Goal: Task Accomplishment & Management: Manage account settings

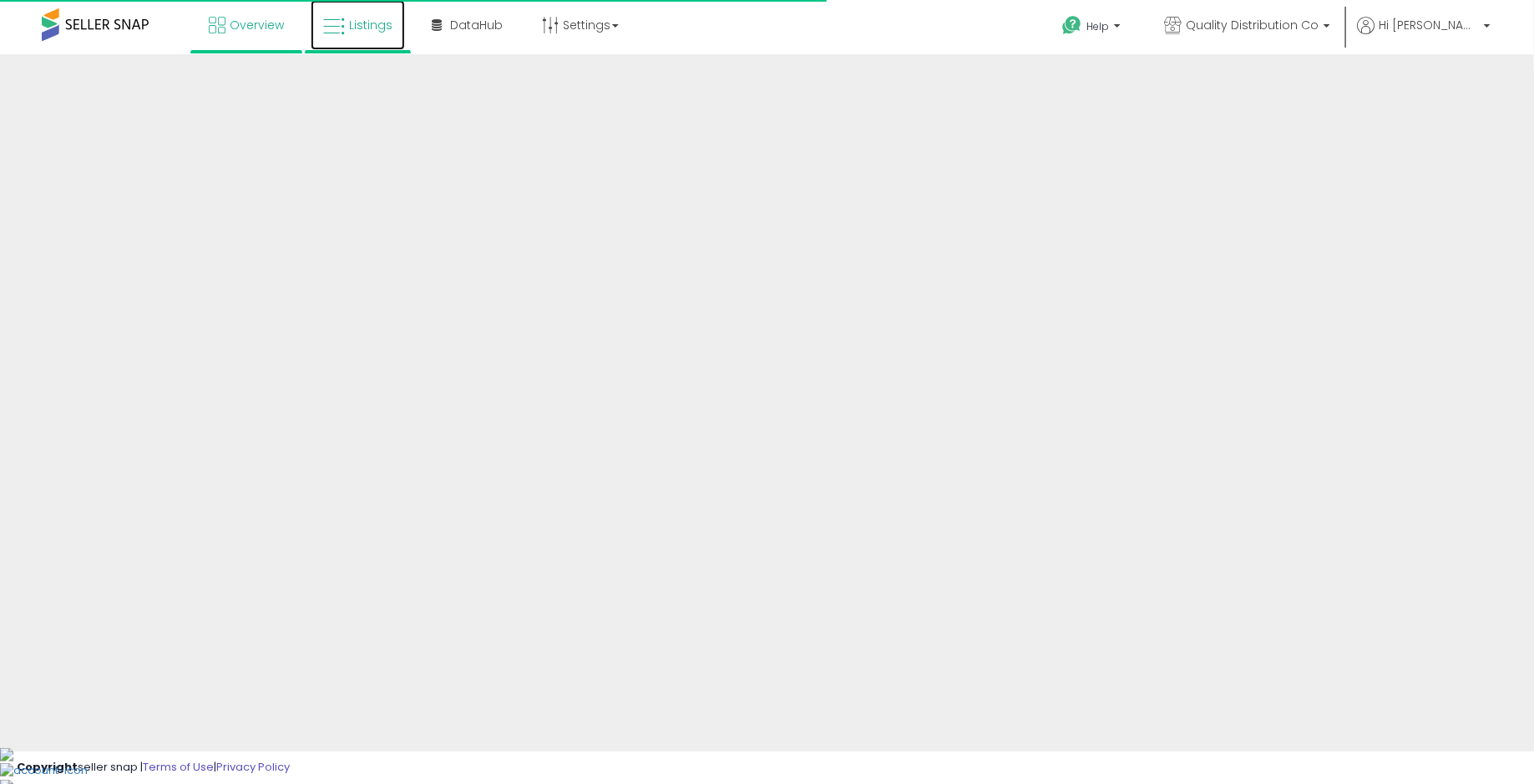
click at [361, 24] on span "Listings" at bounding box center [370, 24] width 43 height 16
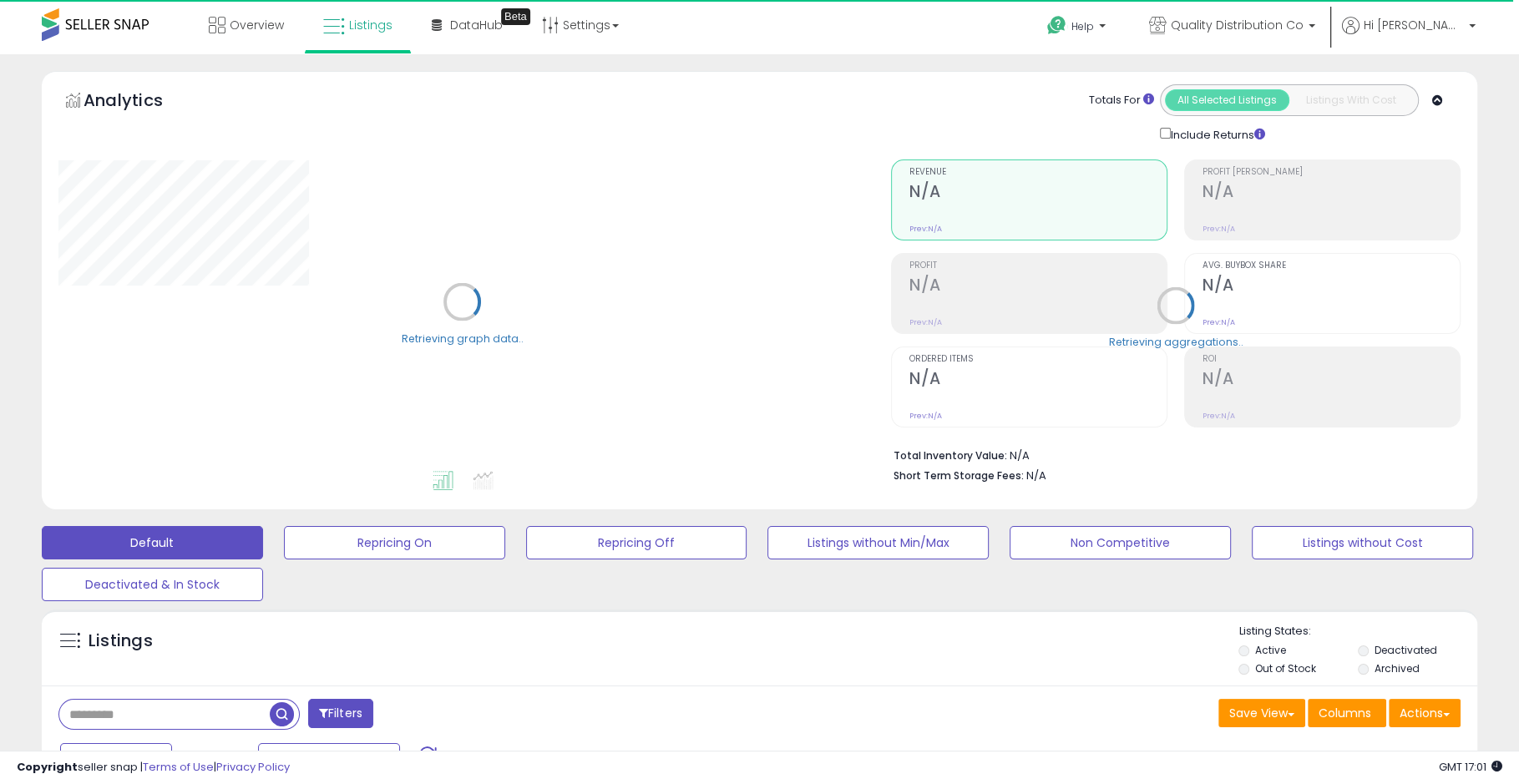
scroll to position [386, 0]
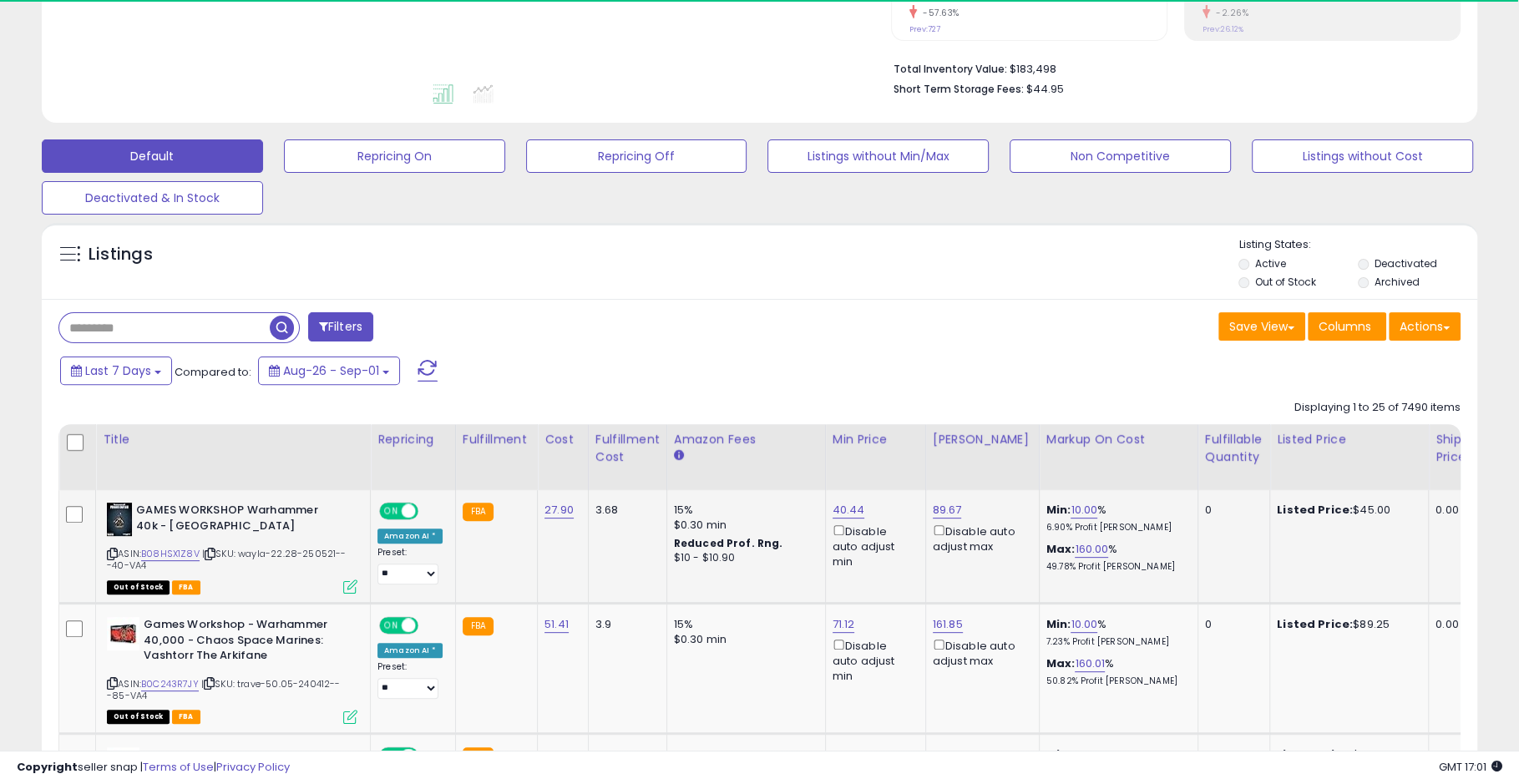
click at [344, 593] on icon at bounding box center [350, 586] width 14 height 14
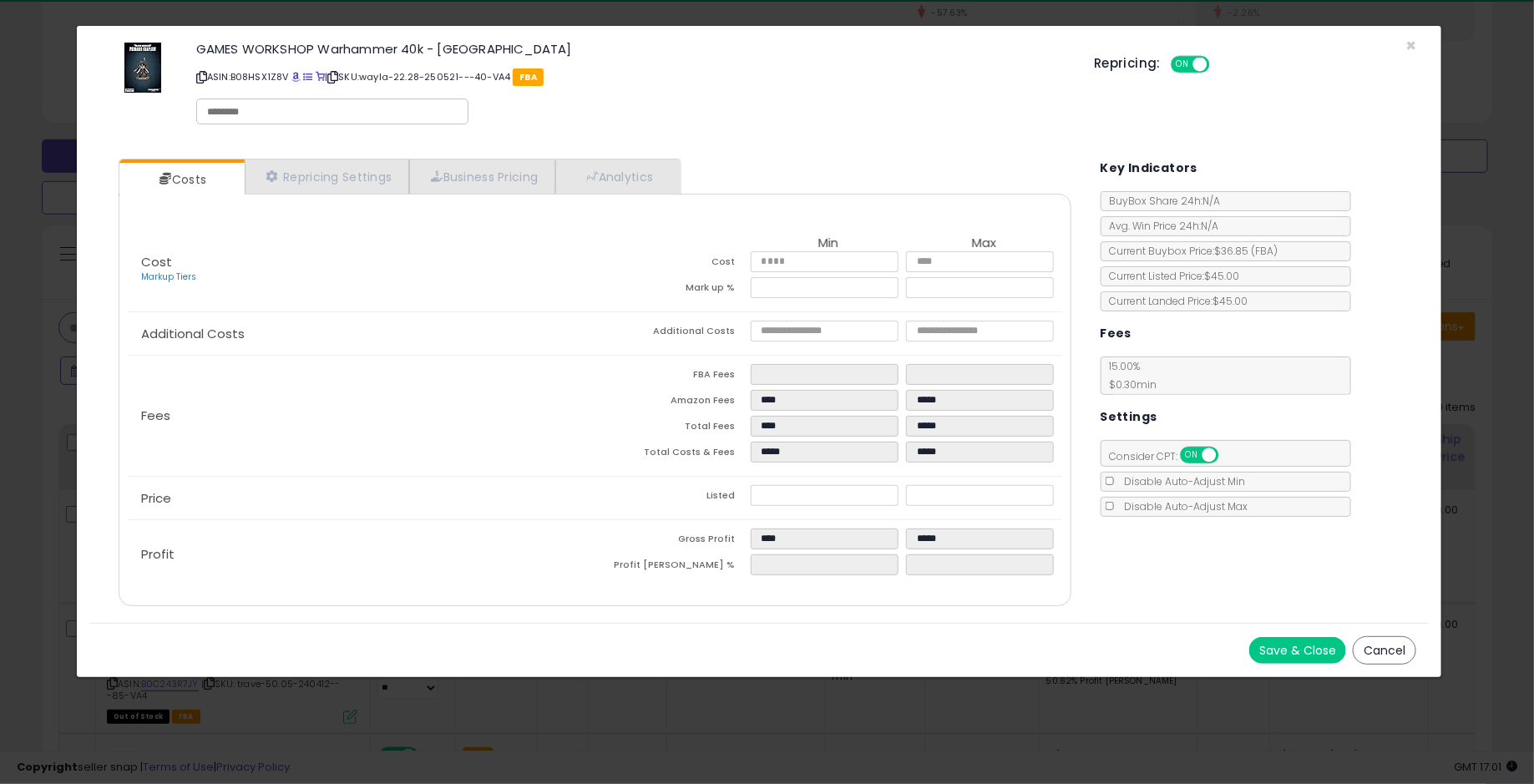
drag, startPoint x: 1381, startPoint y: 649, endPoint x: 1345, endPoint y: 638, distance: 37.6
click at [1381, 649] on button "Cancel" at bounding box center [1384, 651] width 63 height 29
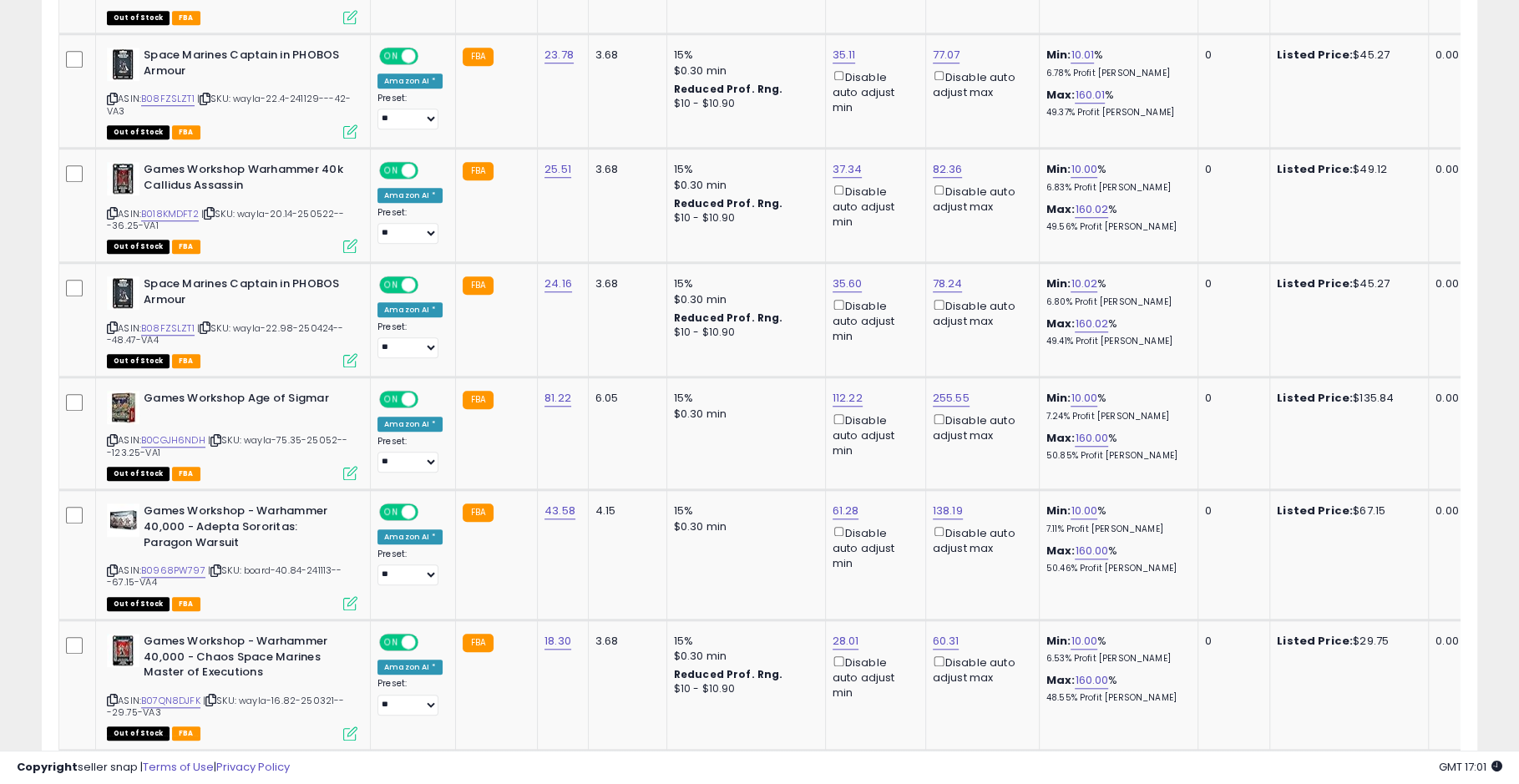
scroll to position [585, 0]
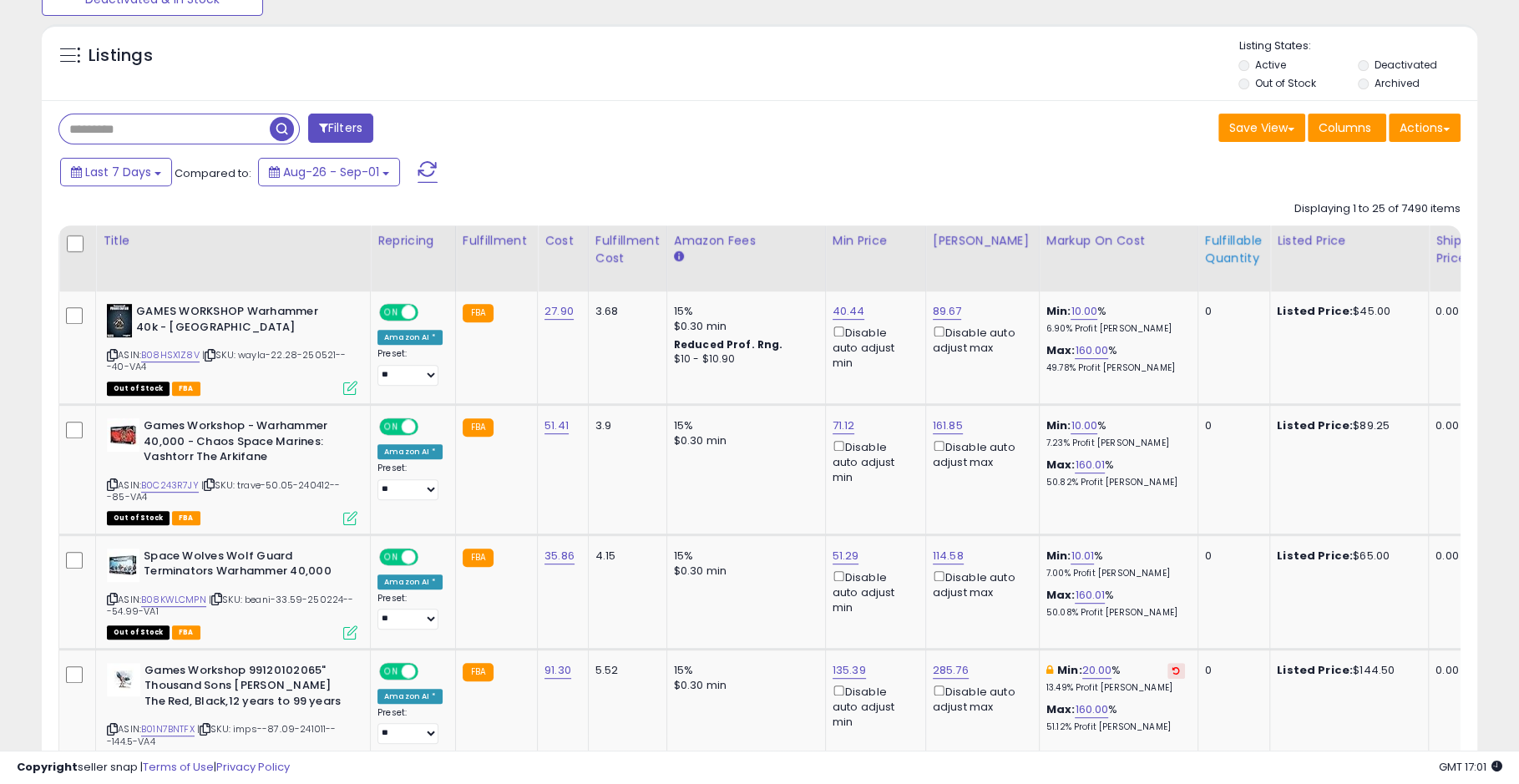
click at [1198, 226] on th "Fulfillable Quantity" at bounding box center [1233, 258] width 72 height 66
click at [1207, 251] on div "Fulfillable Quantity" at bounding box center [1233, 249] width 58 height 35
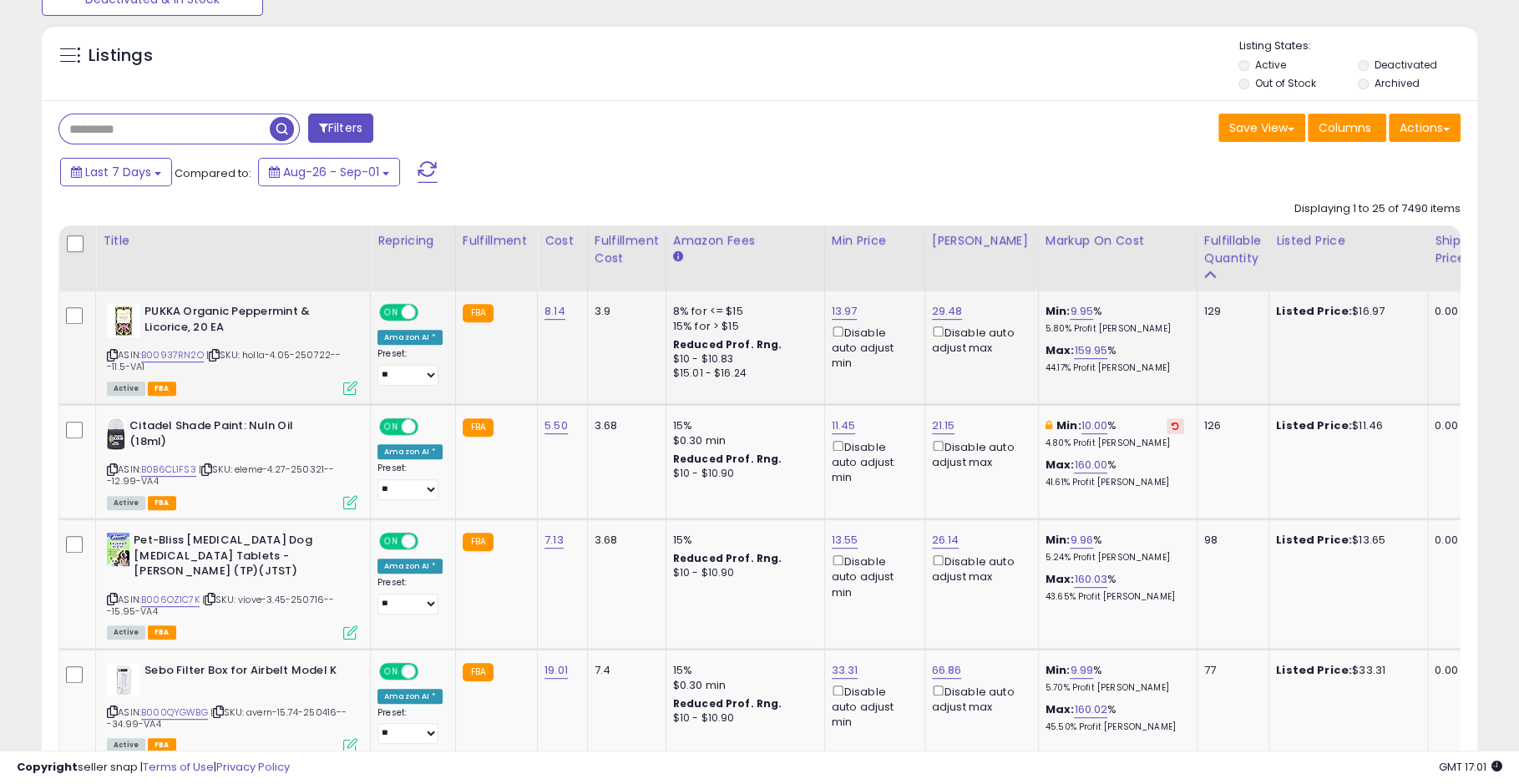
click at [352, 388] on icon at bounding box center [350, 387] width 14 height 14
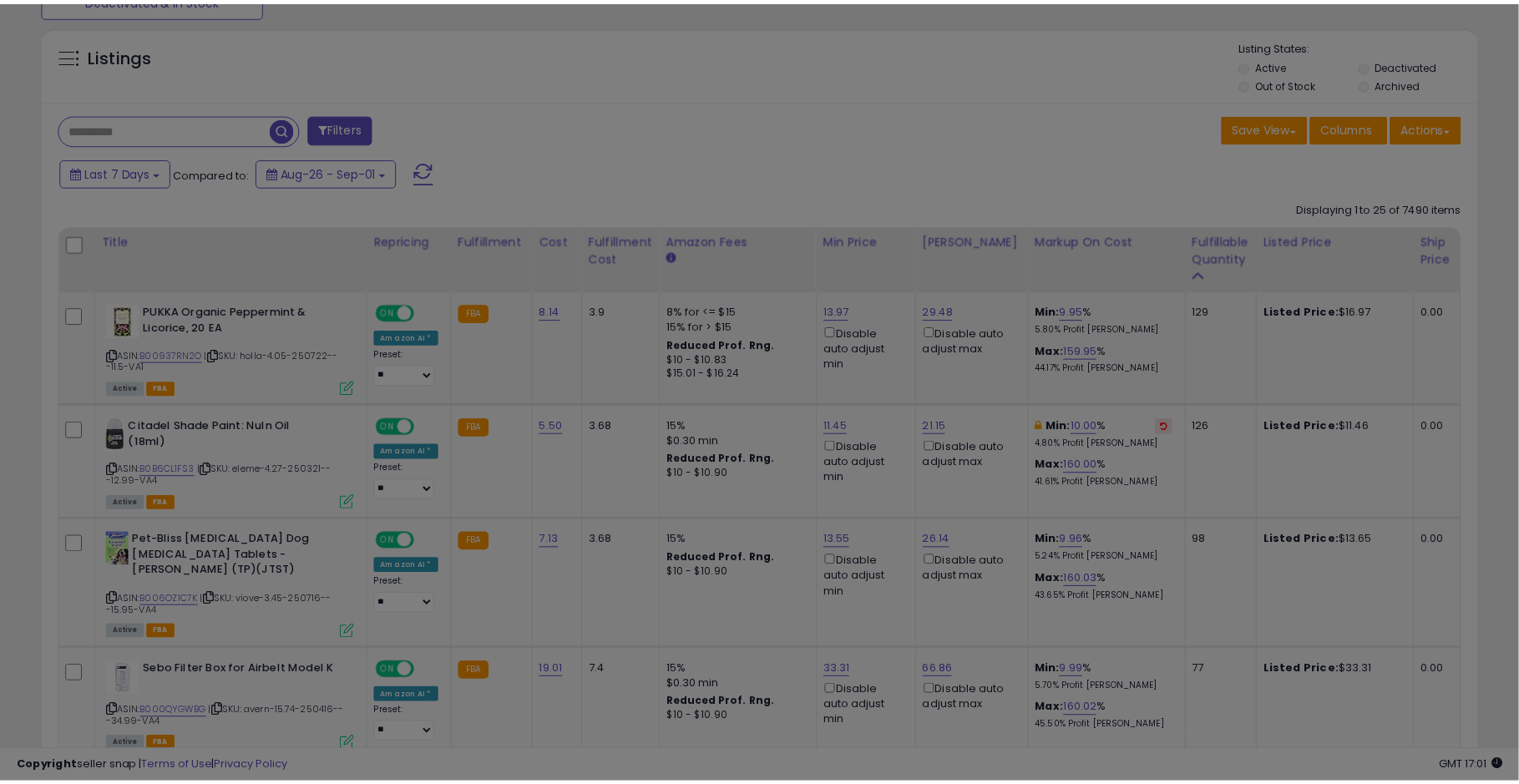
scroll to position [342, 842]
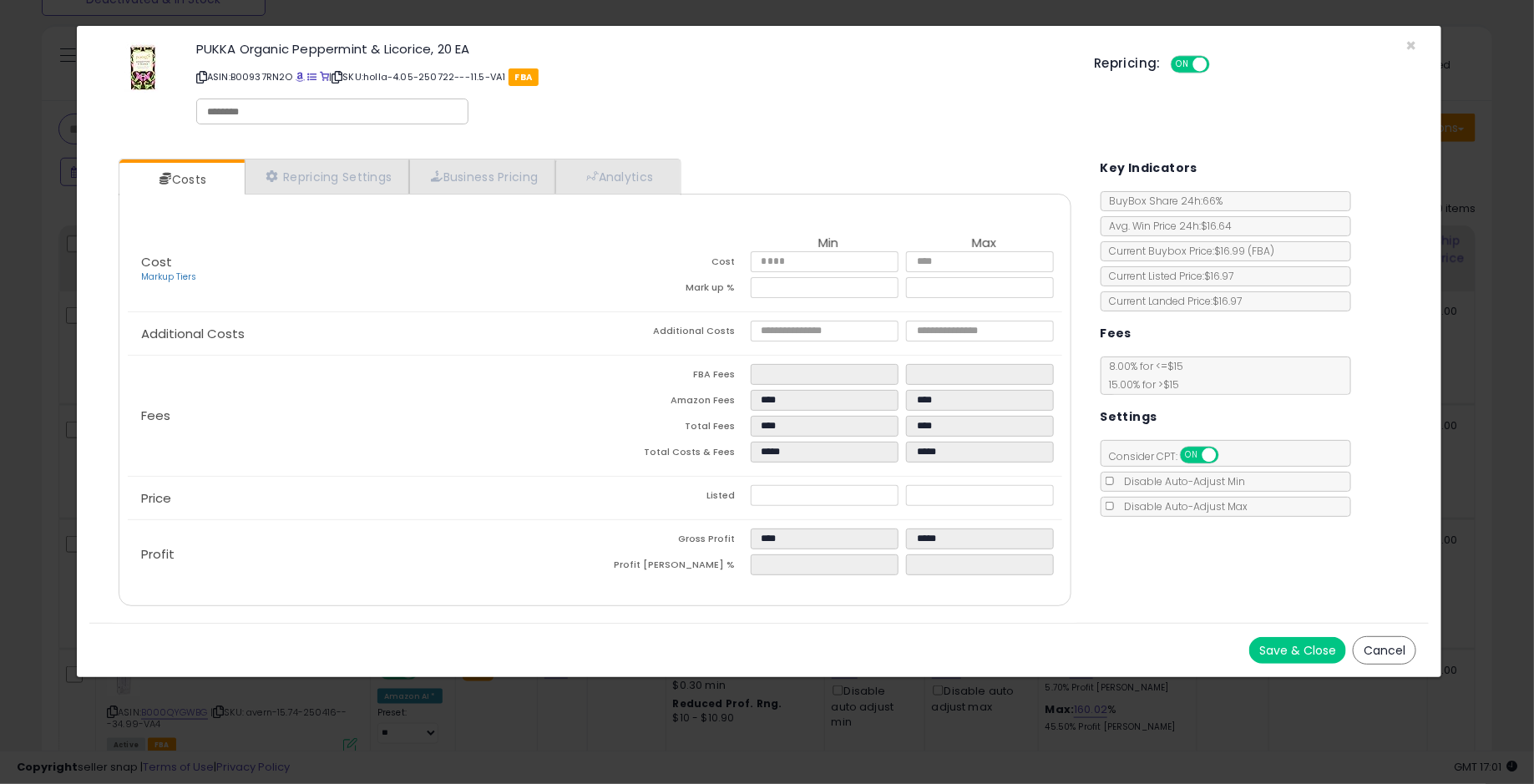
click at [1393, 642] on button "Cancel" at bounding box center [1384, 651] width 63 height 29
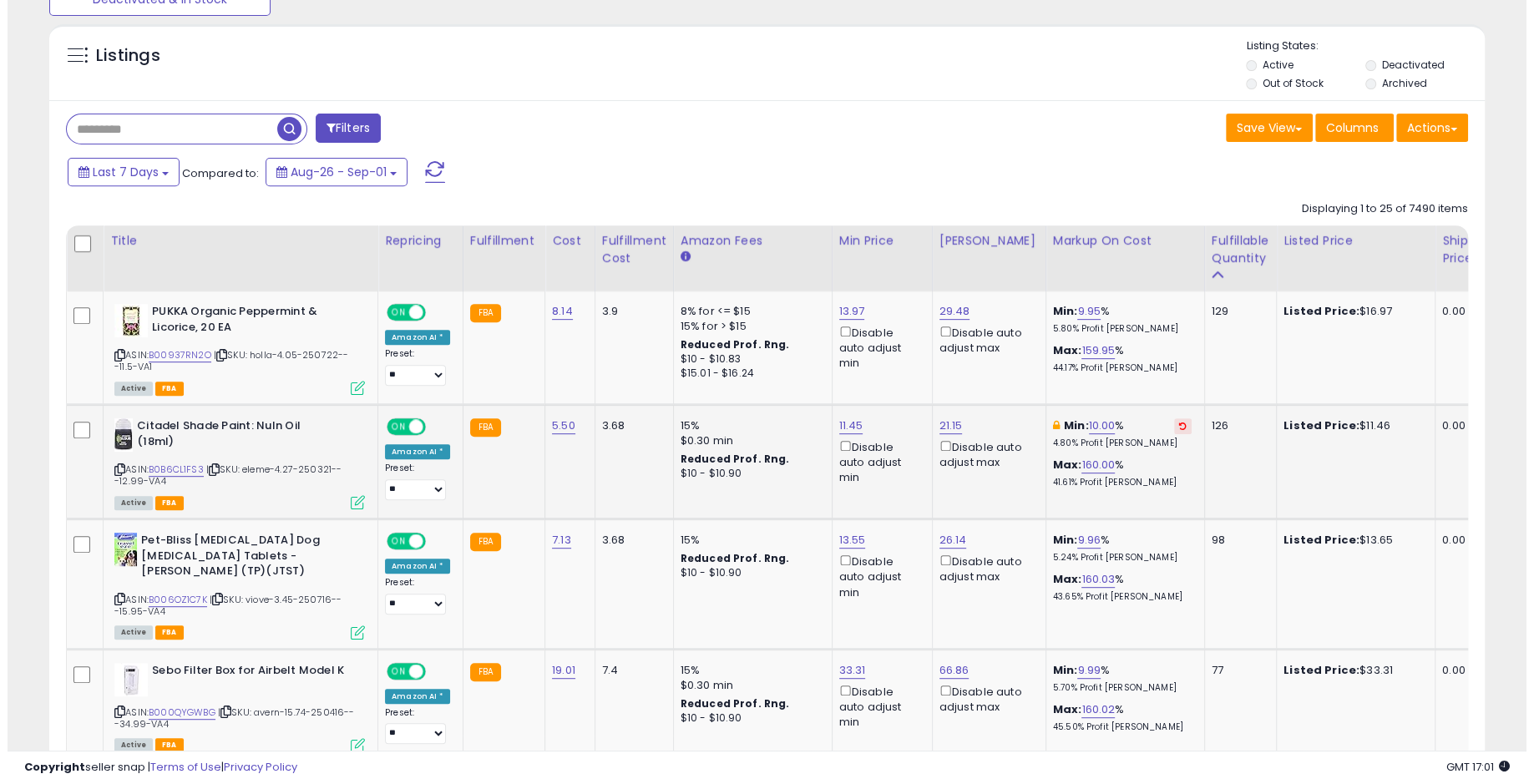
scroll to position [834214, 833998]
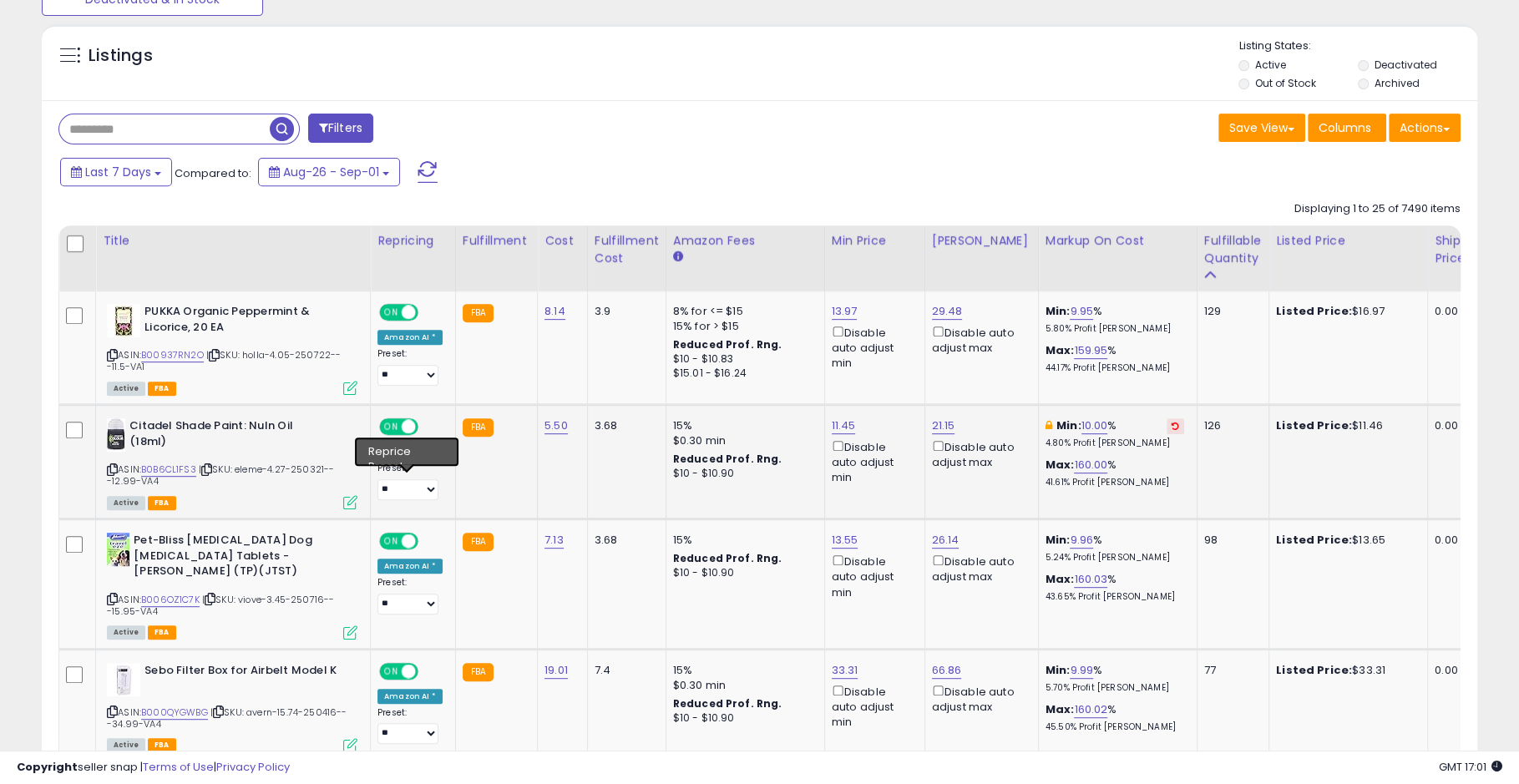
click at [347, 501] on icon at bounding box center [350, 501] width 14 height 14
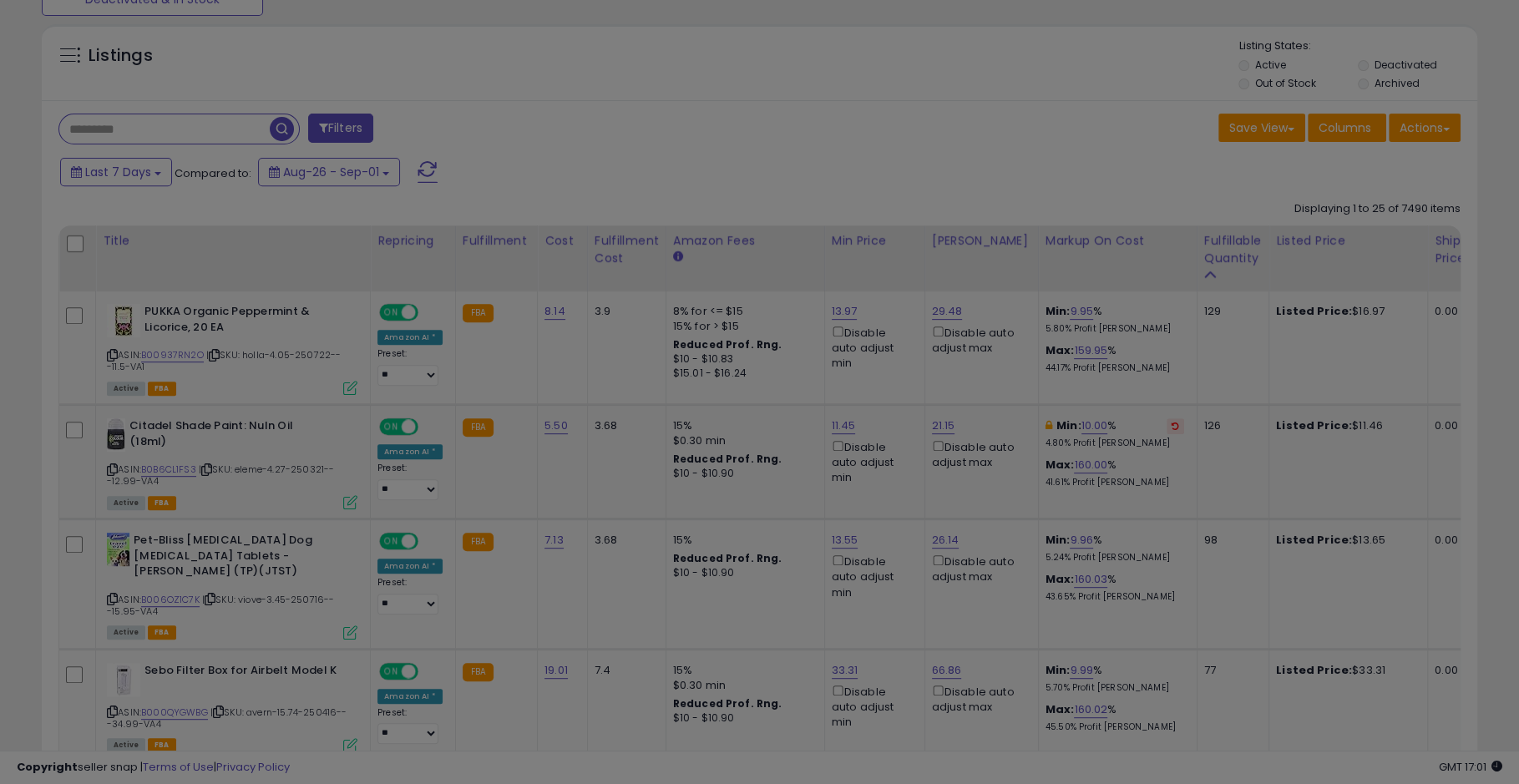
scroll to position [342, 842]
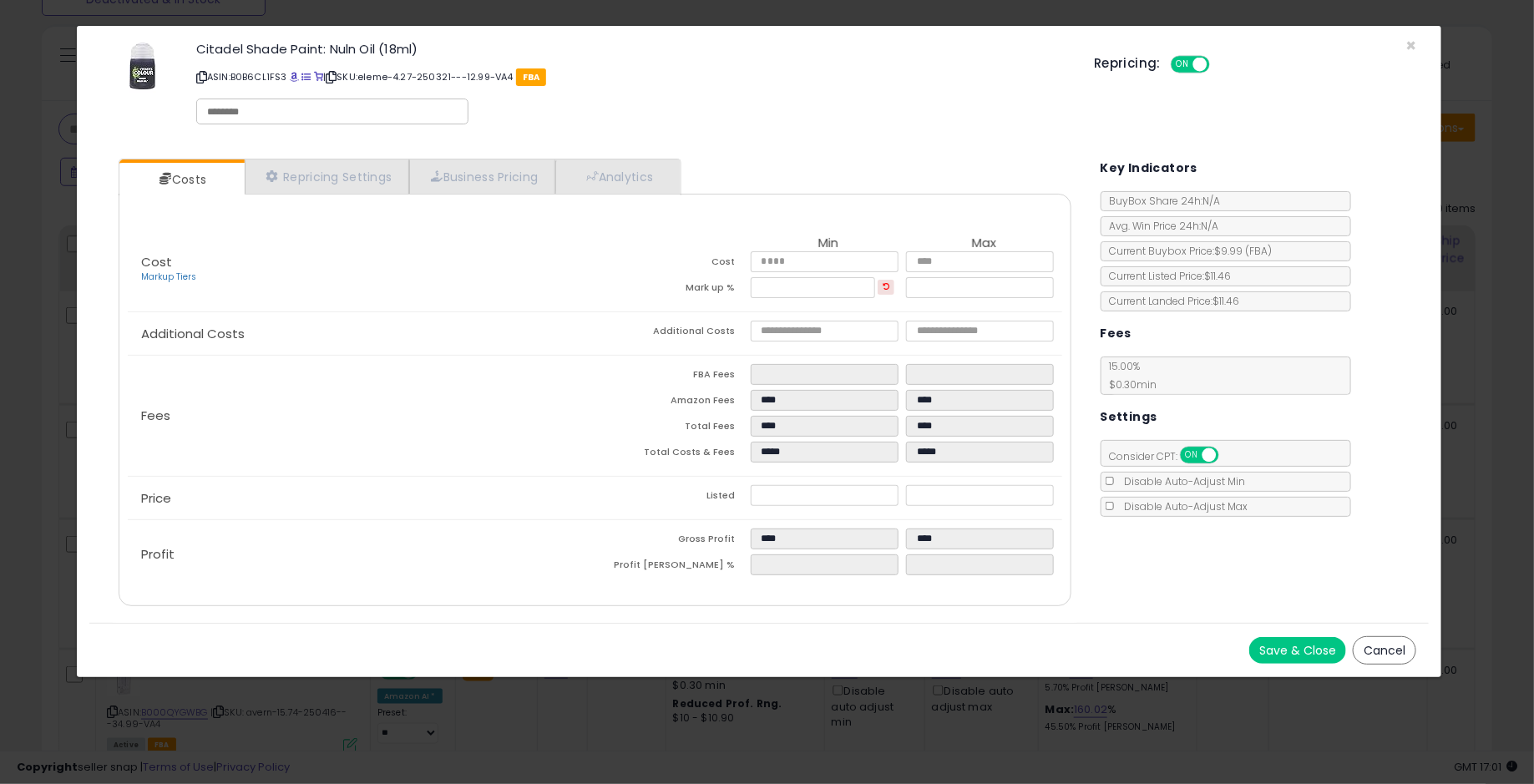
click at [1383, 636] on button "Cancel" at bounding box center [1384, 651] width 63 height 29
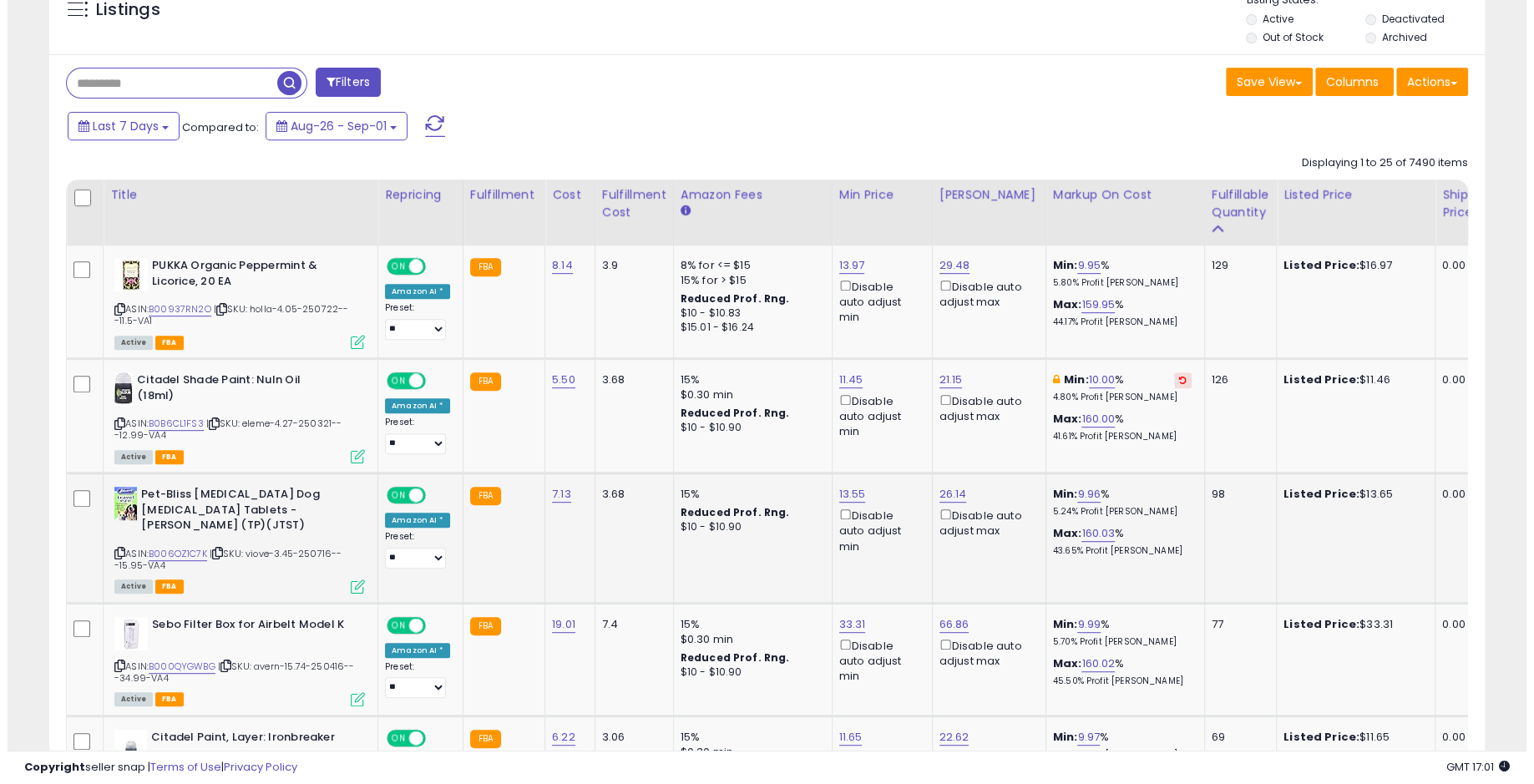
scroll to position [652, 0]
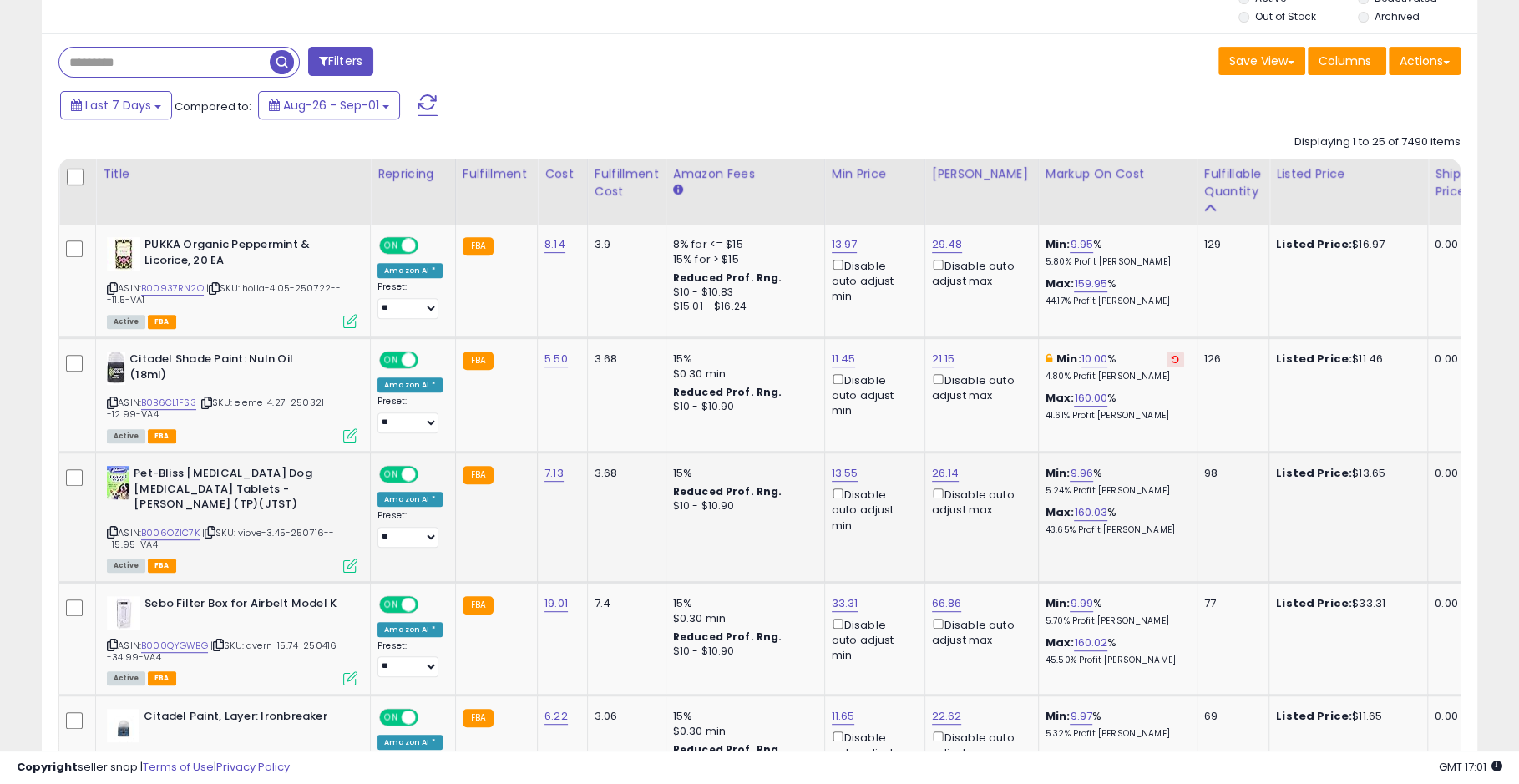
click at [355, 559] on icon at bounding box center [350, 565] width 14 height 14
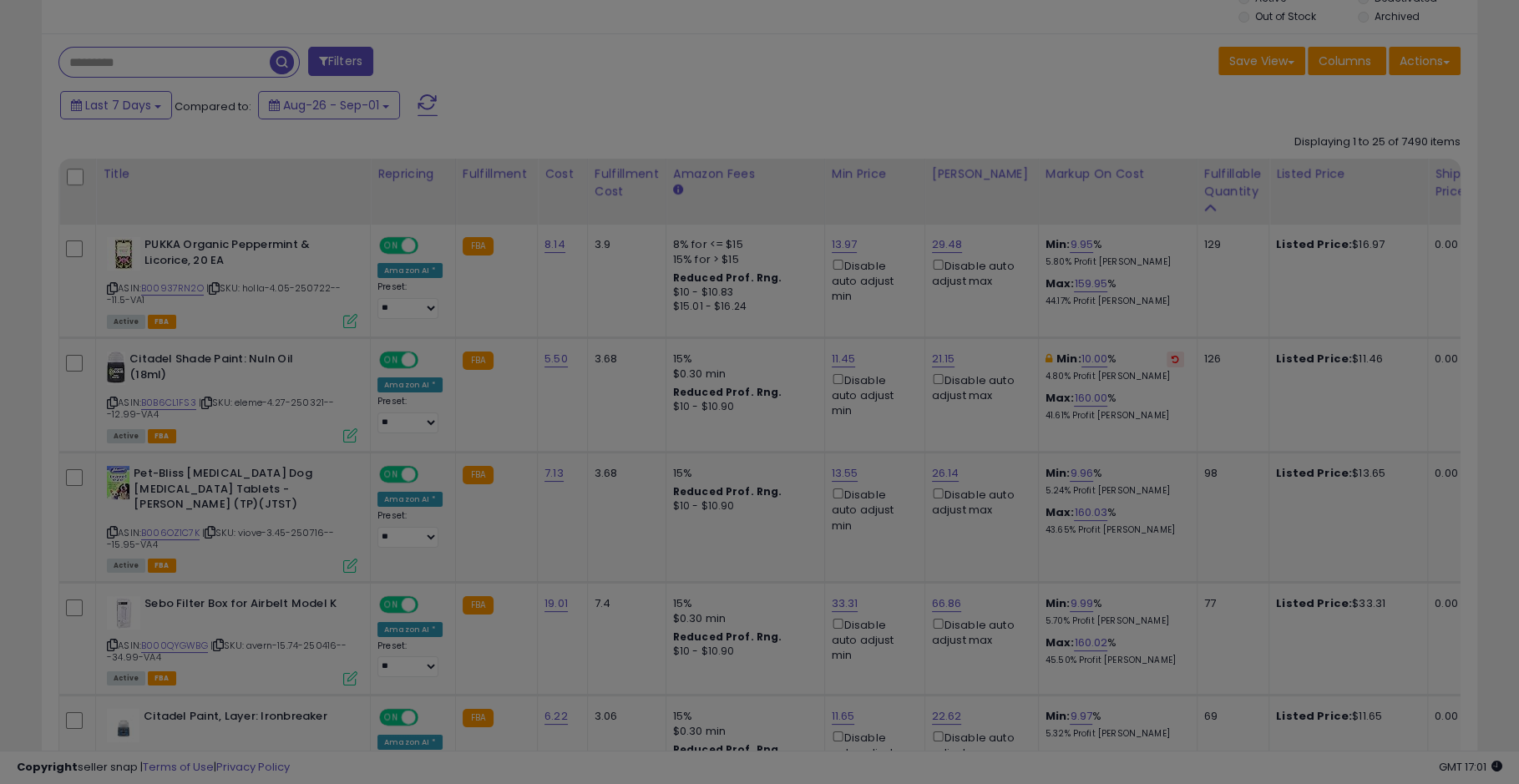
scroll to position [342, 842]
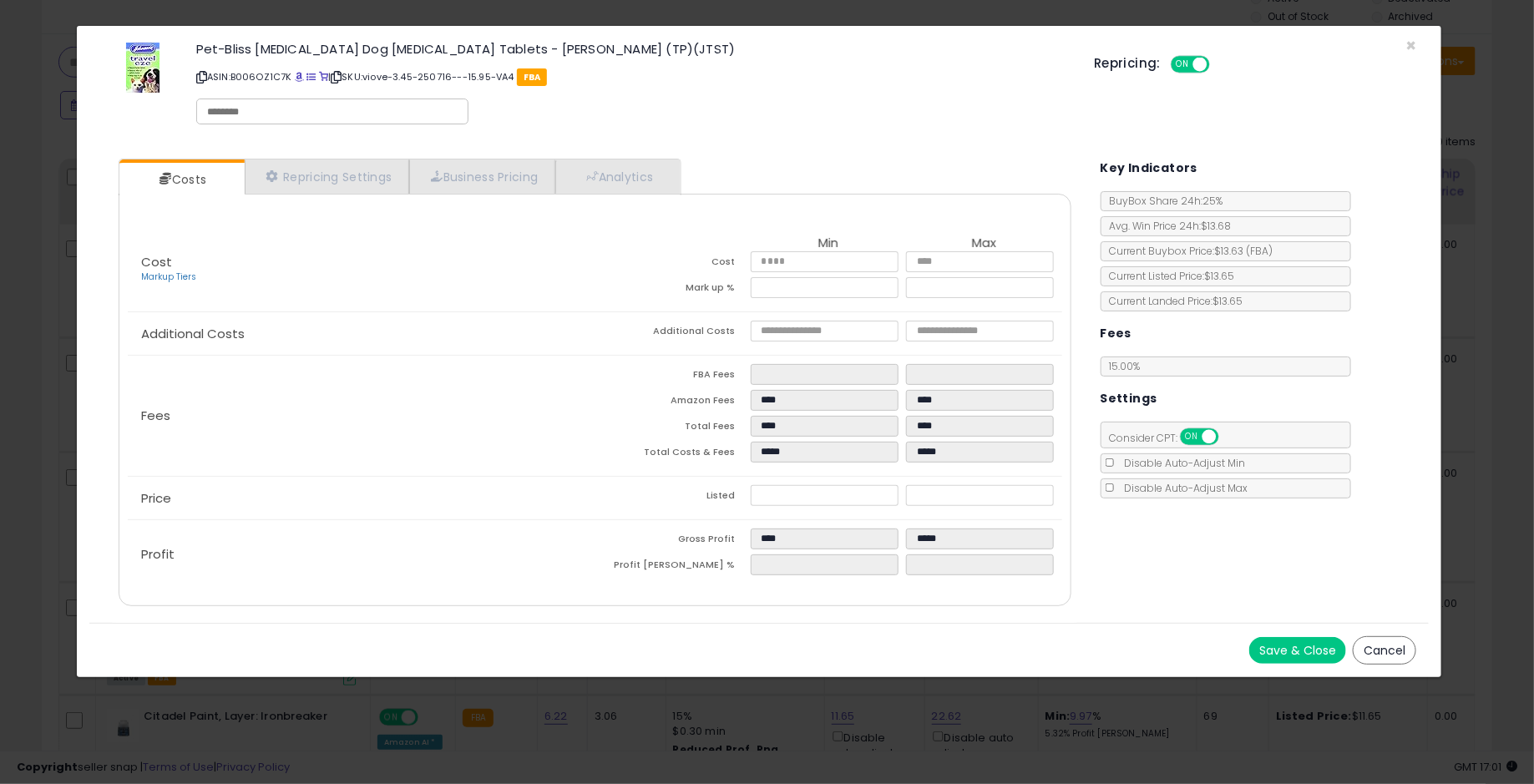
click at [1375, 645] on button "Cancel" at bounding box center [1384, 651] width 63 height 29
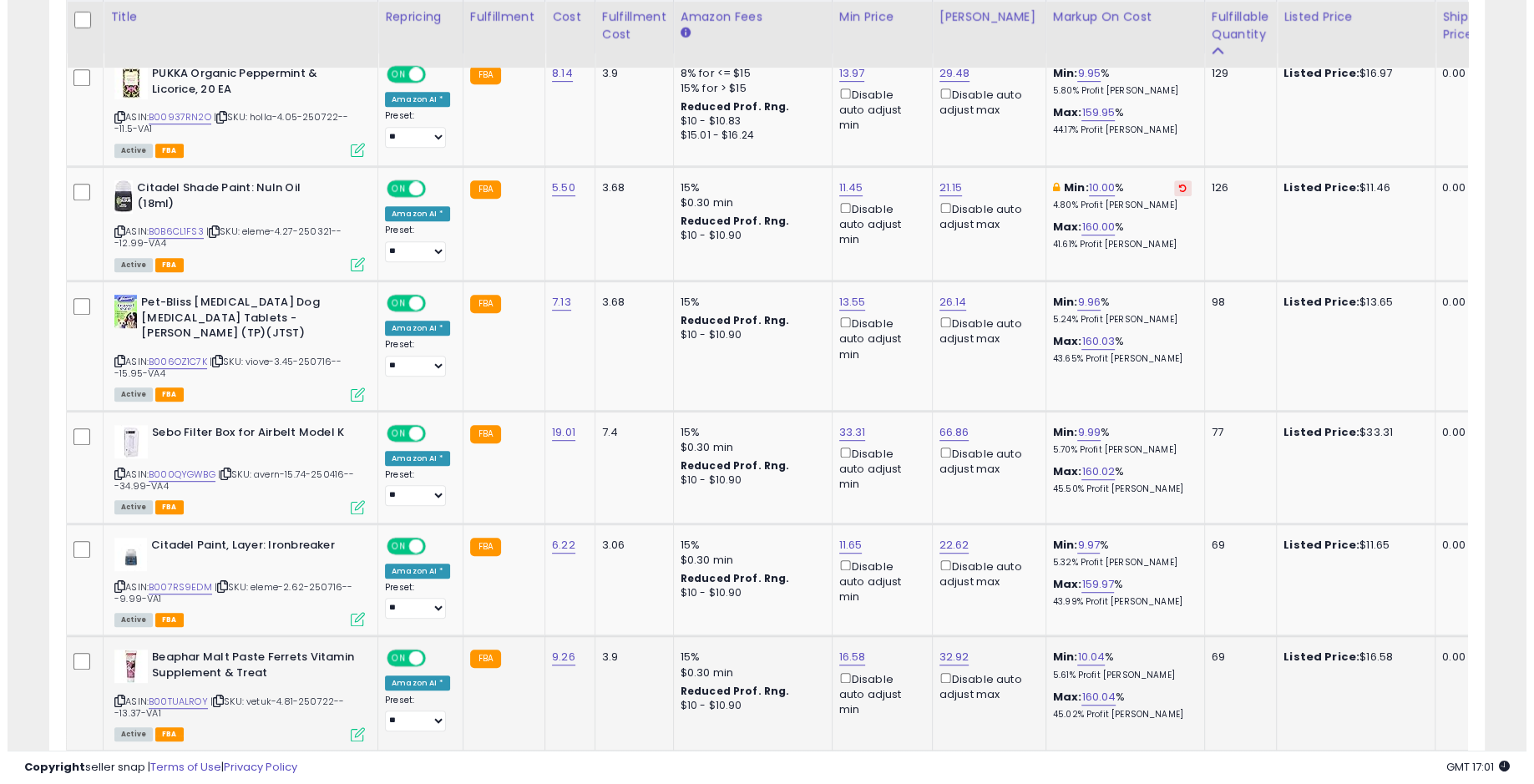
scroll to position [836, 0]
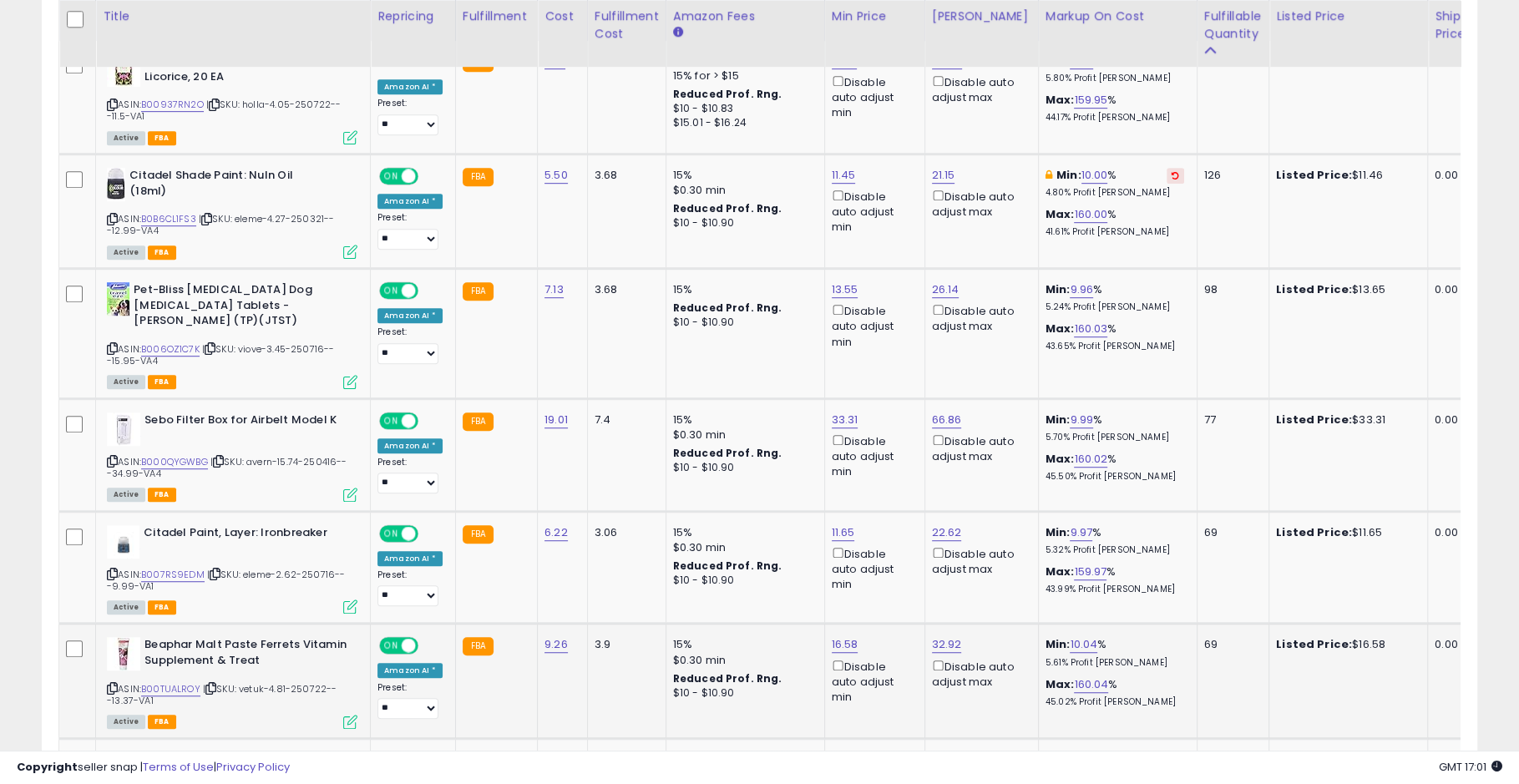
click at [343, 714] on icon at bounding box center [350, 721] width 14 height 14
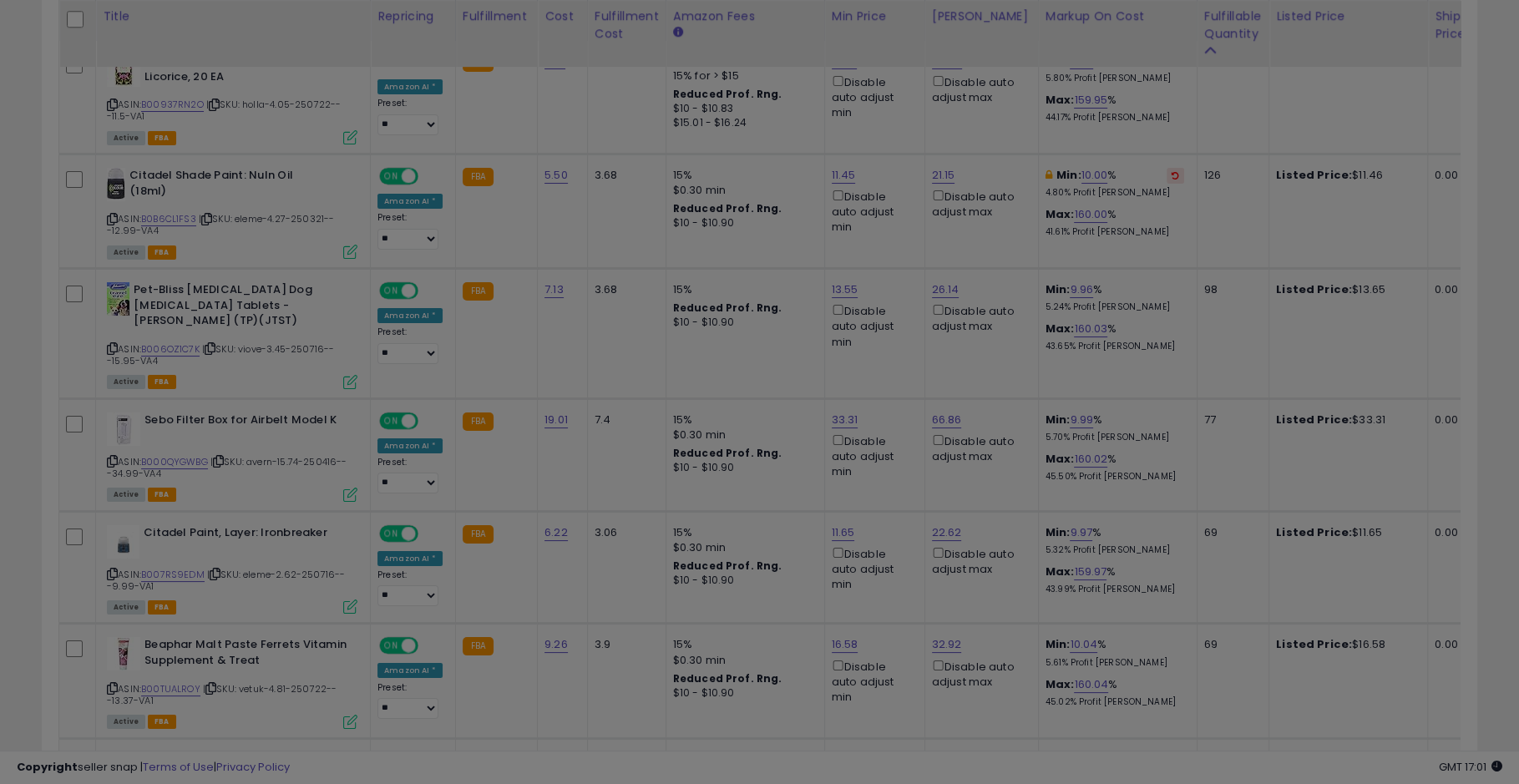
scroll to position [342, 842]
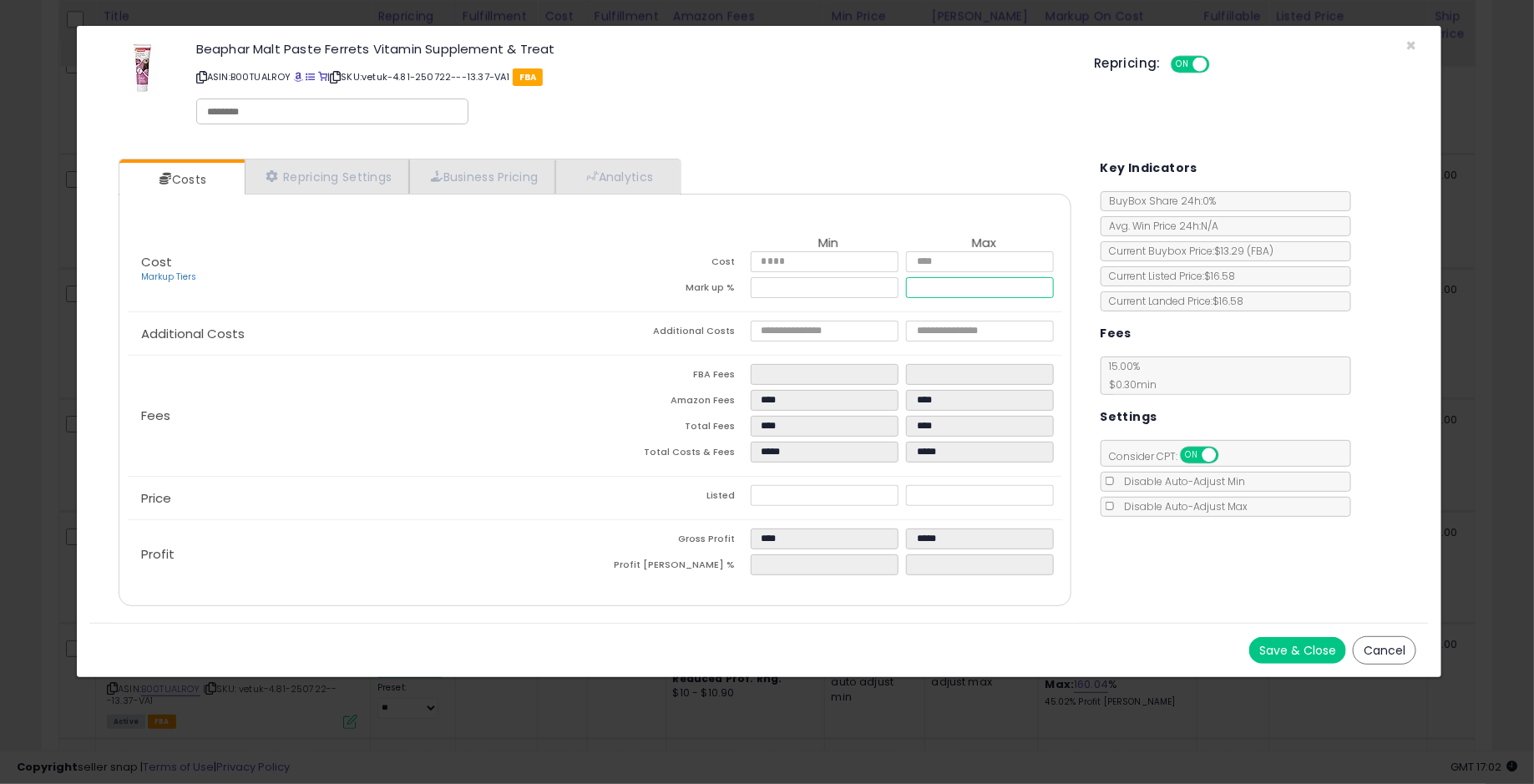
click at [982, 293] on input "******" at bounding box center [980, 288] width 148 height 21
click at [807, 282] on input "*****" at bounding box center [825, 288] width 148 height 21
click at [1366, 637] on button "Cancel" at bounding box center [1384, 651] width 63 height 29
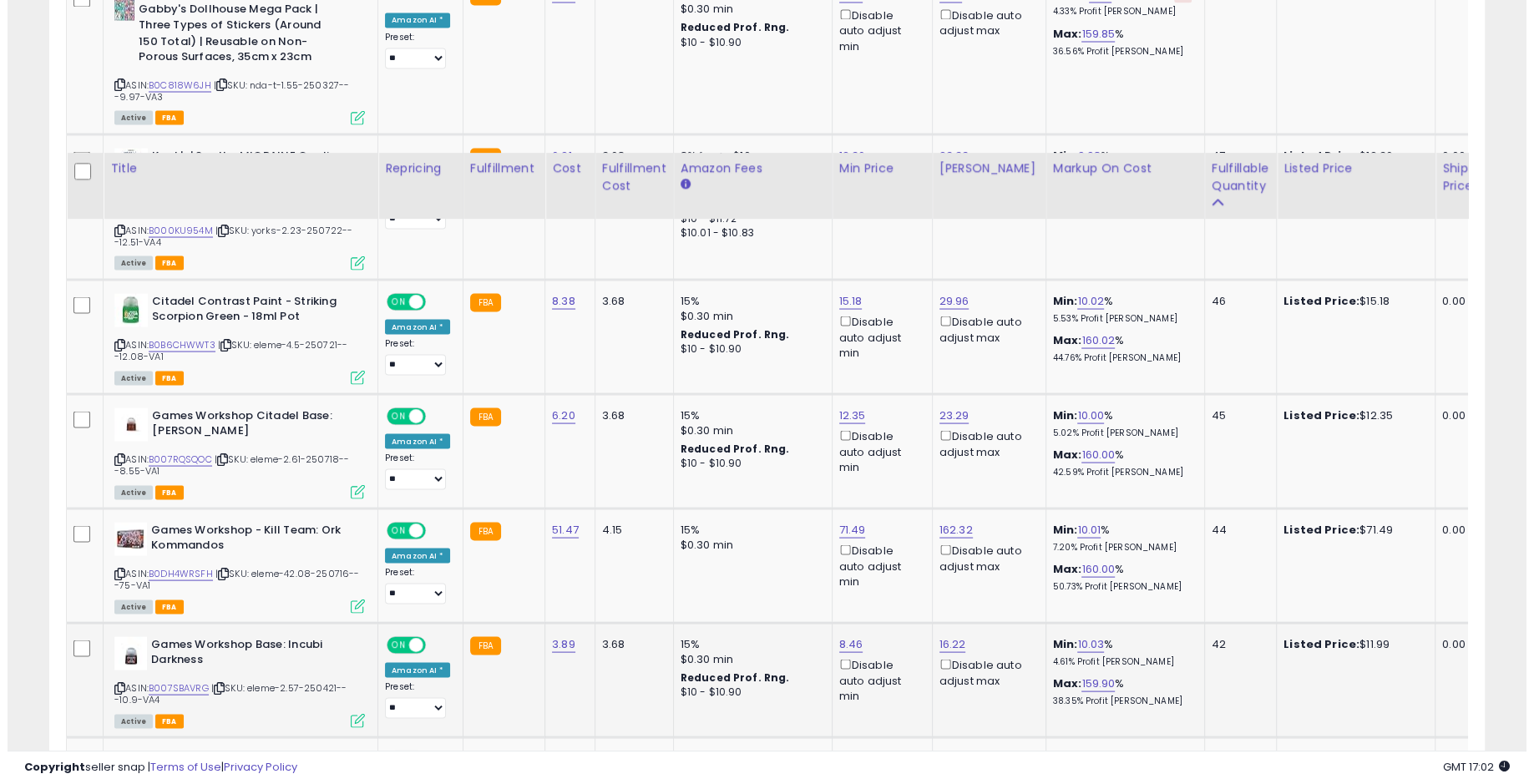
scroll to position [3197, 0]
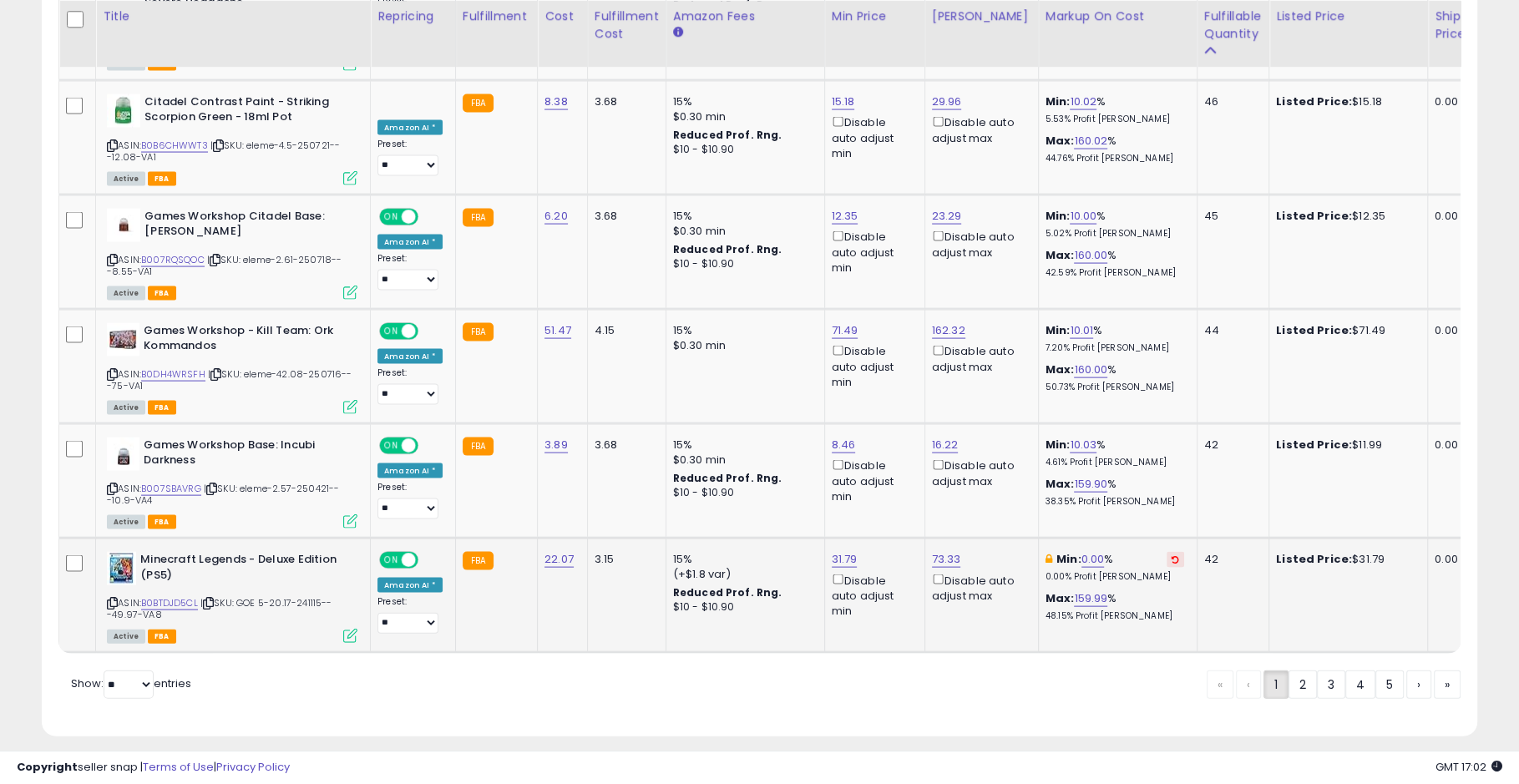
click at [353, 629] on icon at bounding box center [350, 635] width 14 height 14
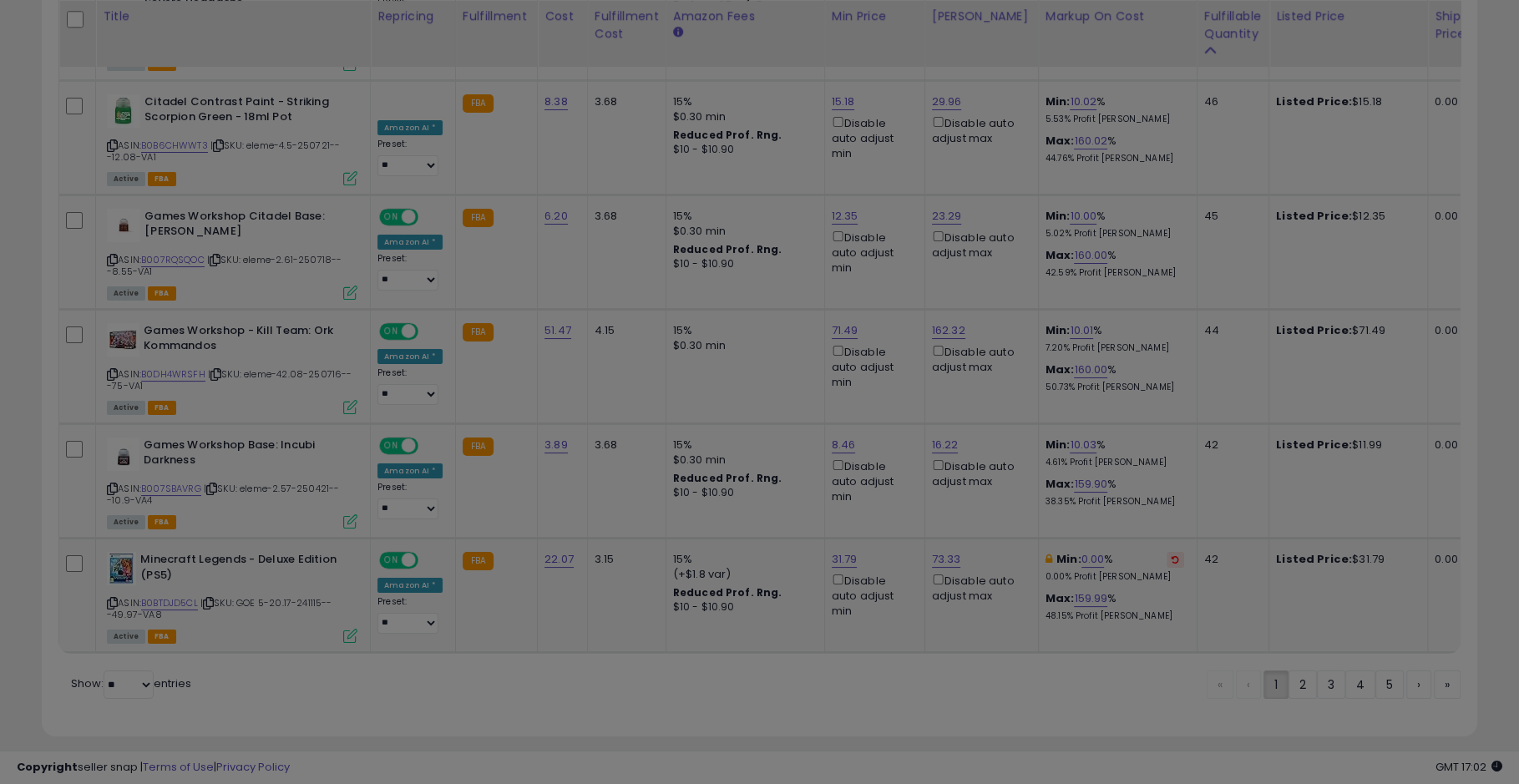
scroll to position [342, 842]
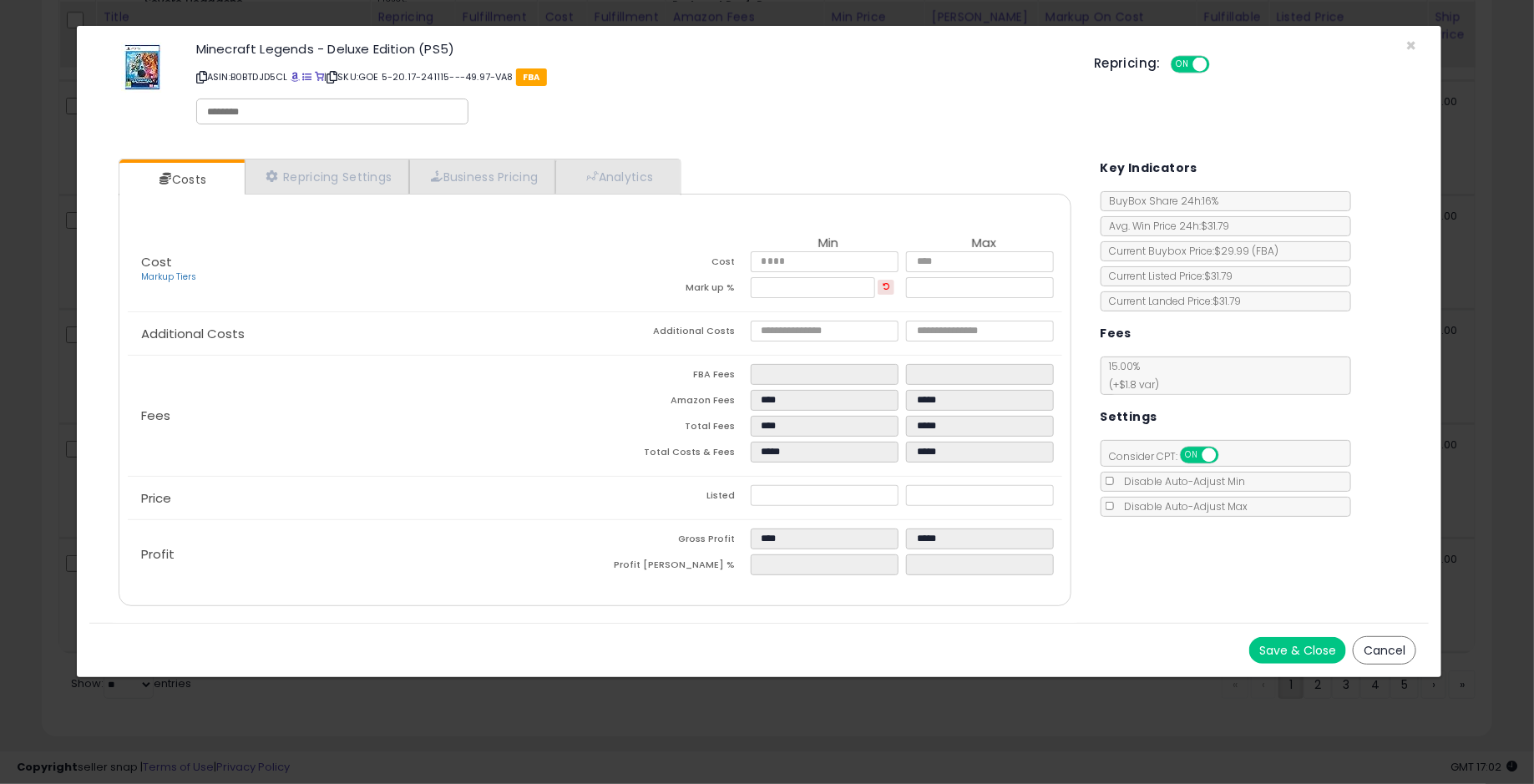
click at [1392, 636] on button "Cancel" at bounding box center [1384, 651] width 63 height 29
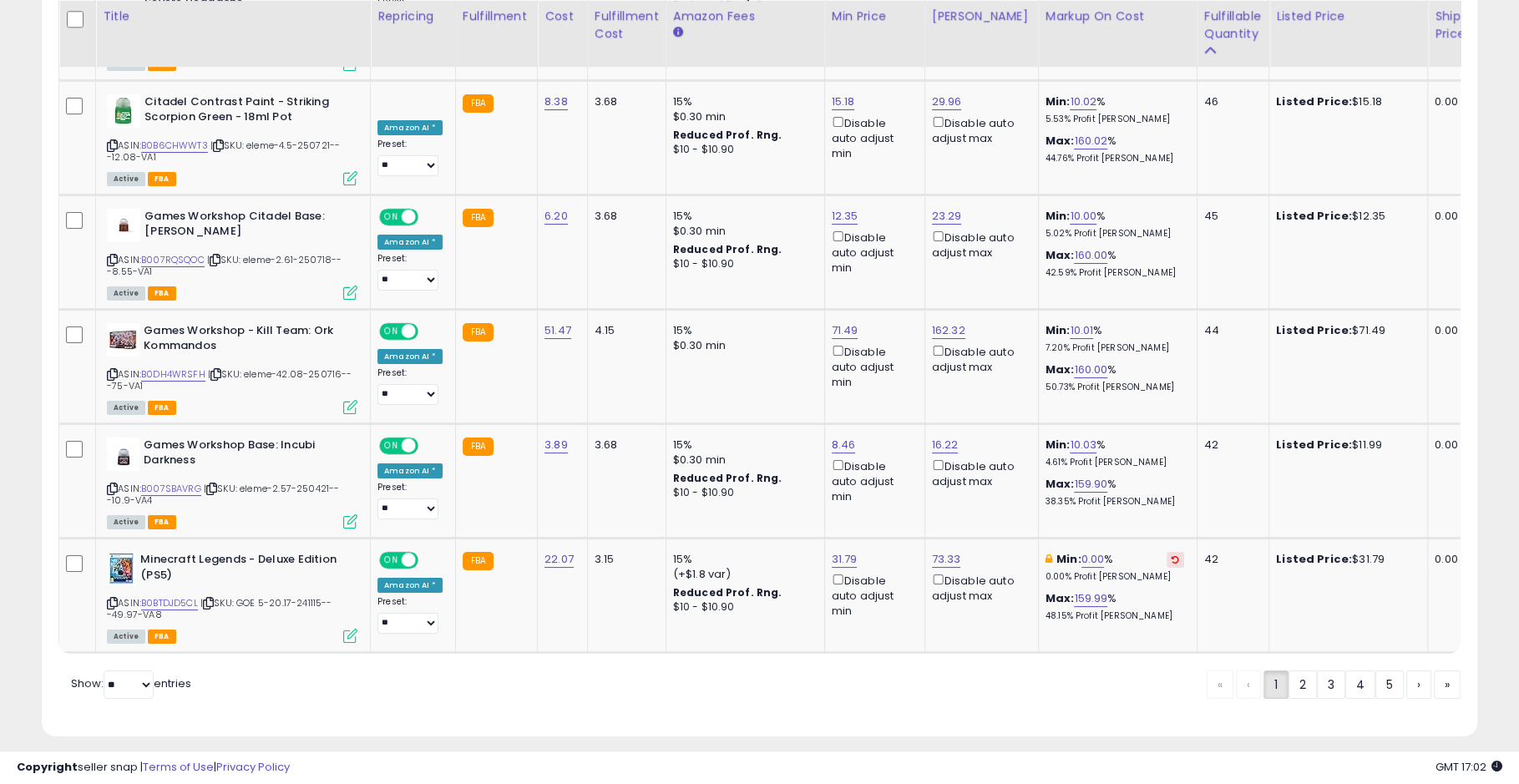
scroll to position [834214, 834185]
click at [1303, 670] on link "2" at bounding box center [1303, 684] width 29 height 29
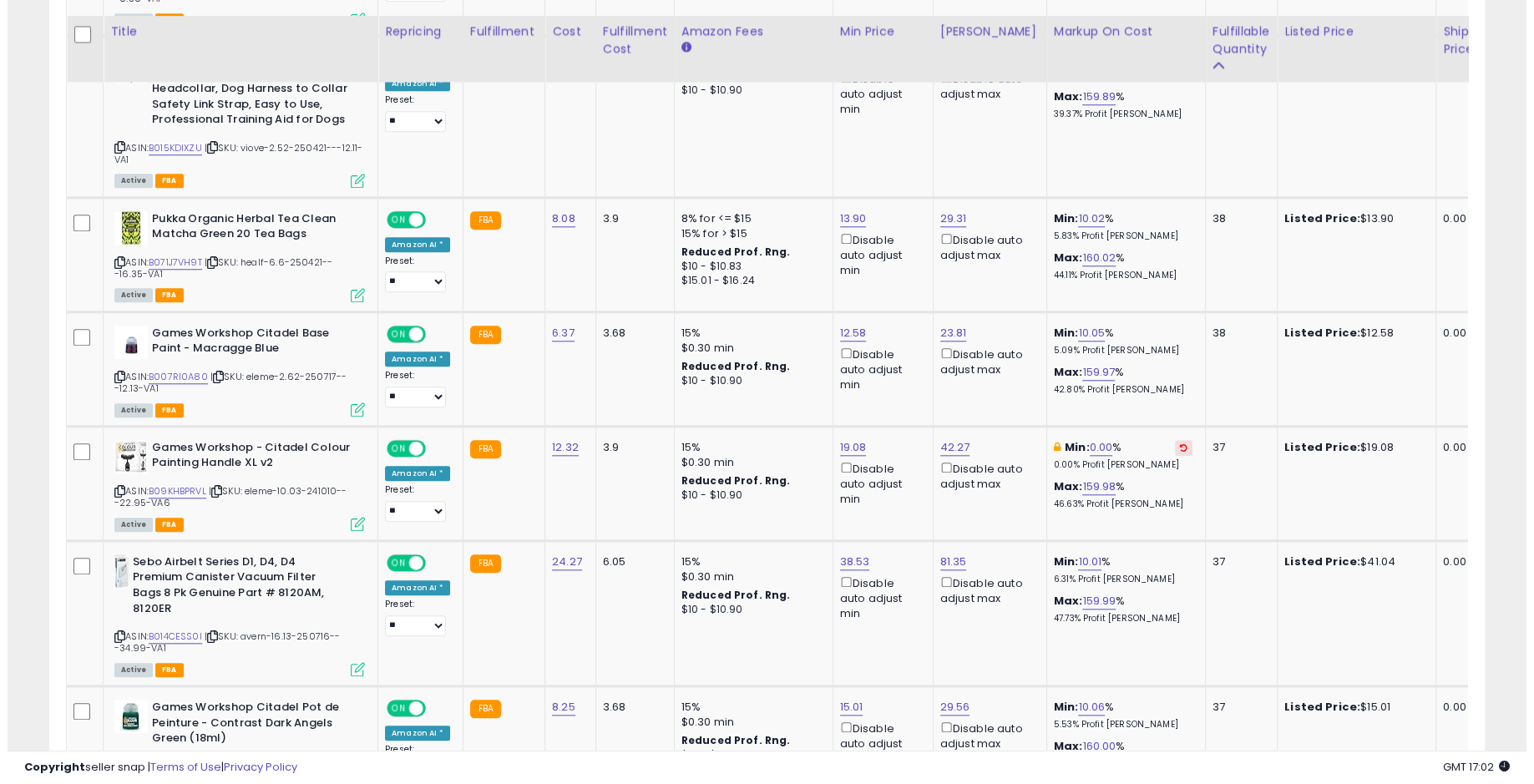
scroll to position [1472, 0]
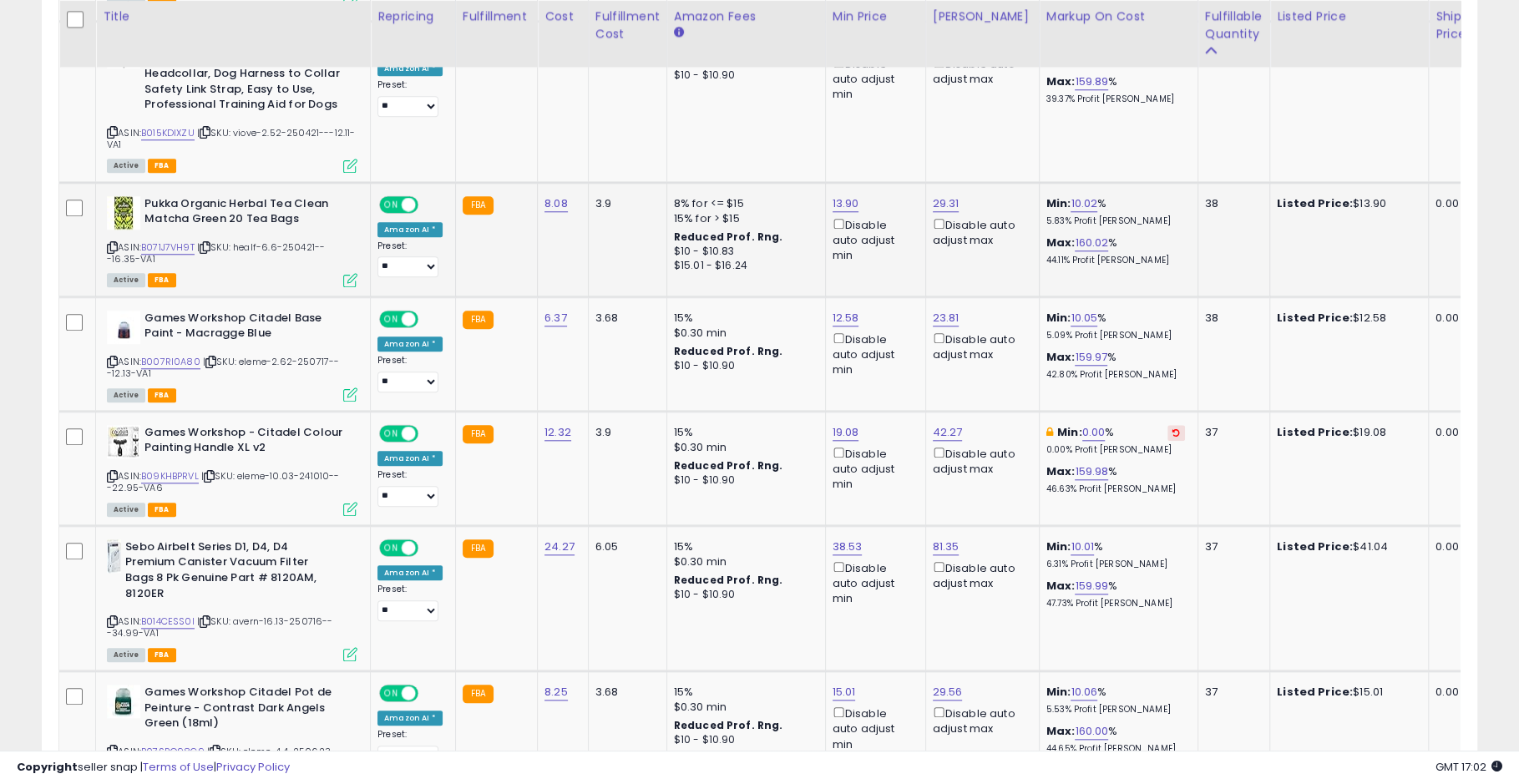
click at [352, 278] on icon at bounding box center [350, 280] width 14 height 14
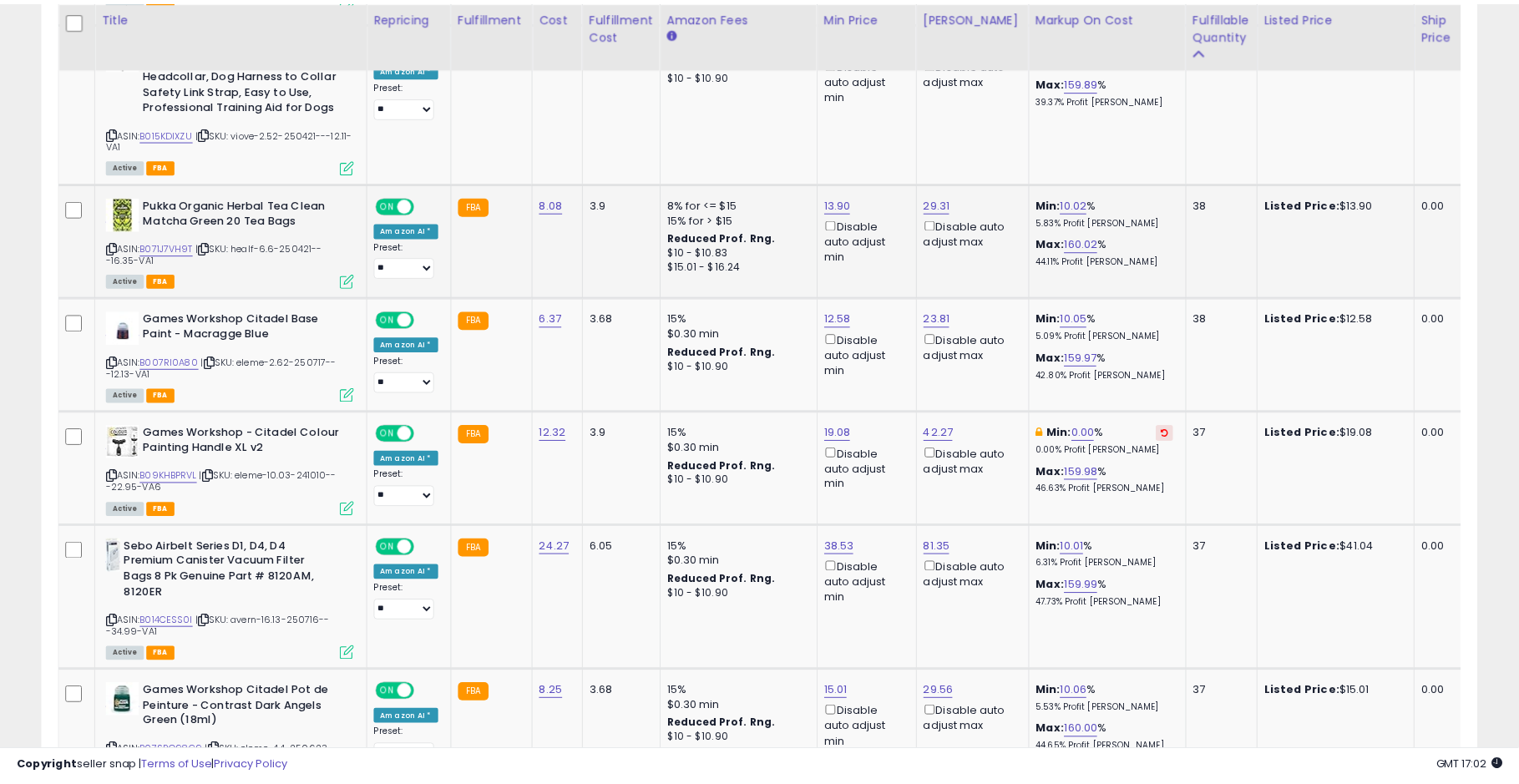
scroll to position [342, 842]
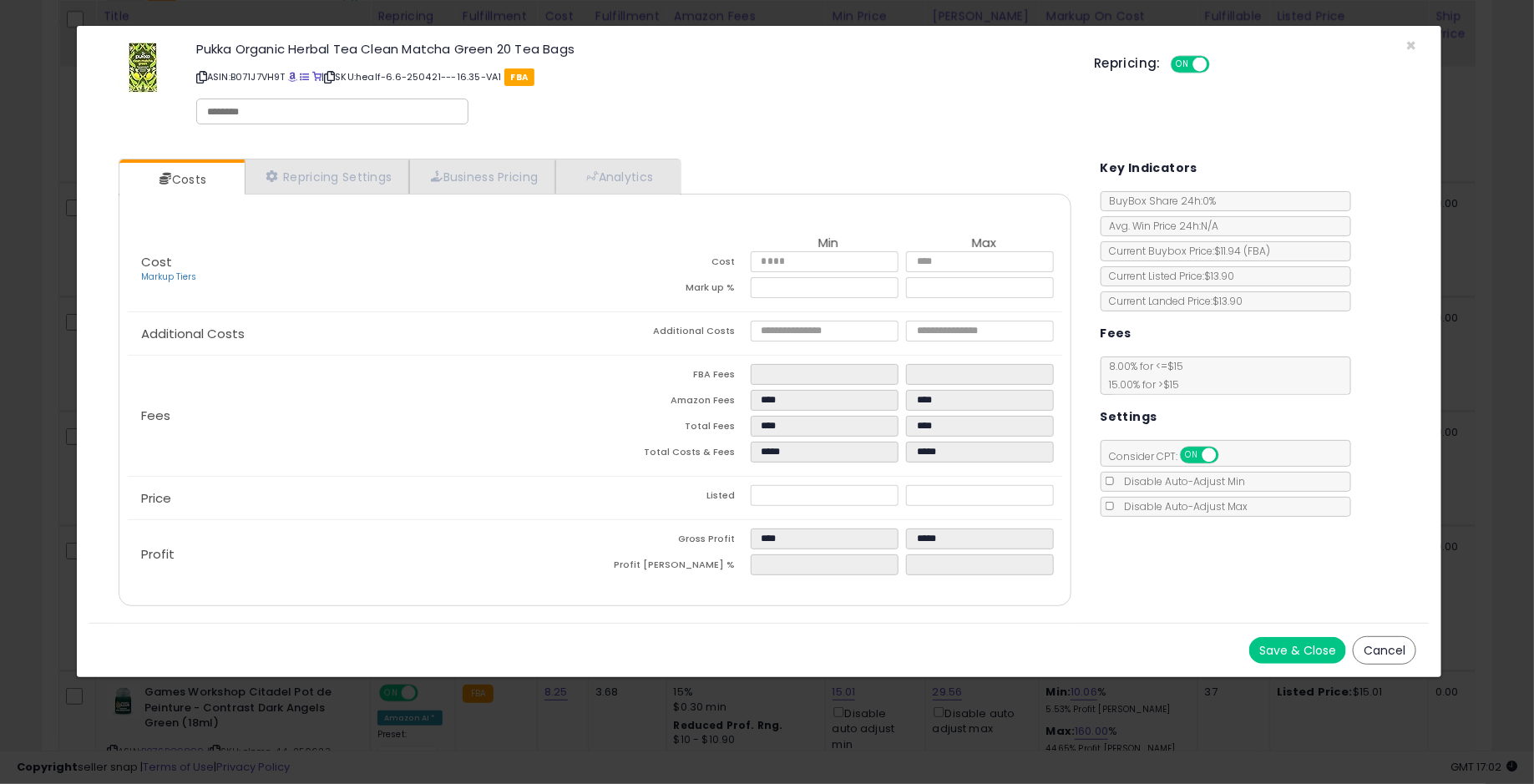
click at [1383, 636] on button "Cancel" at bounding box center [1384, 651] width 63 height 29
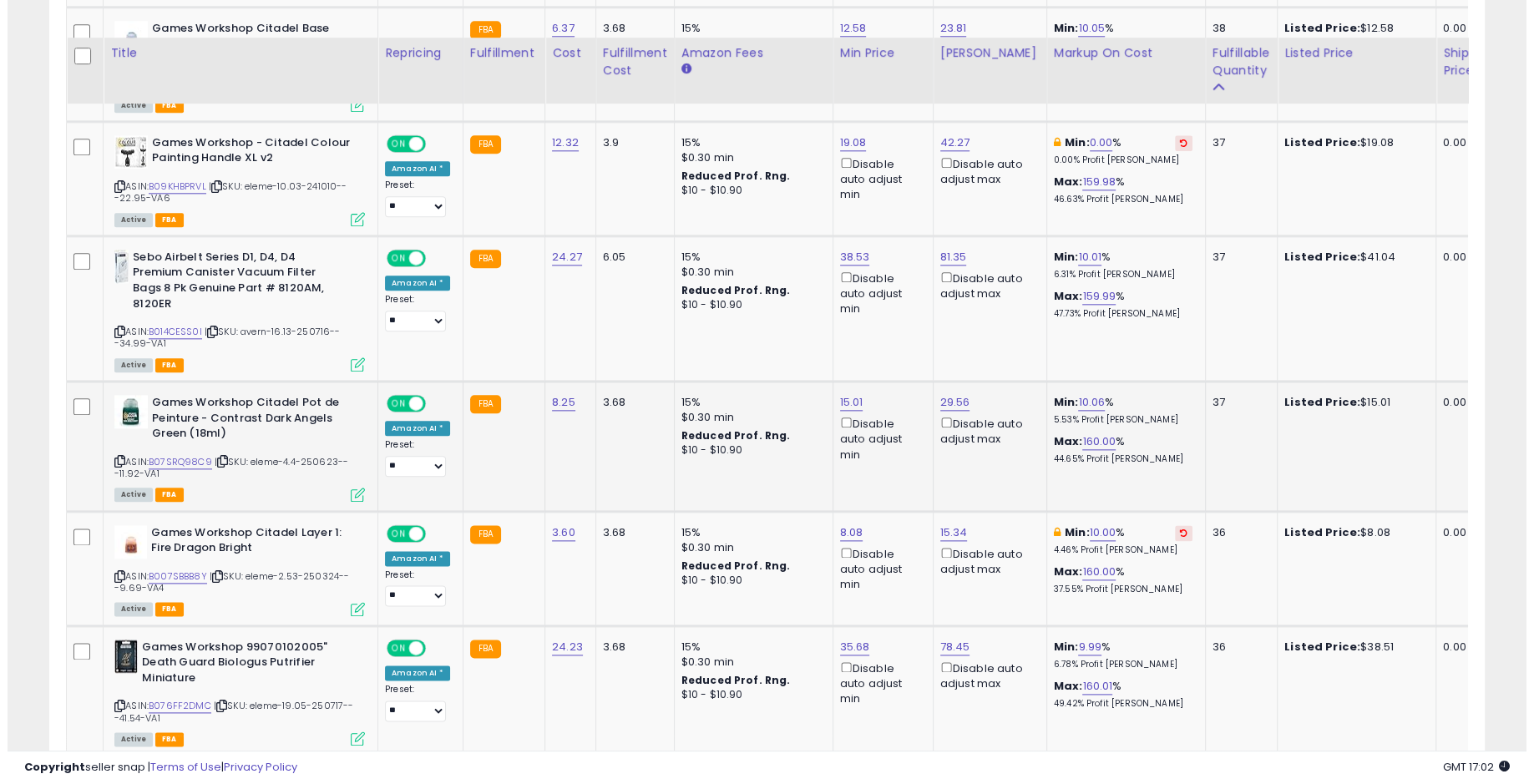
scroll to position [1798, 0]
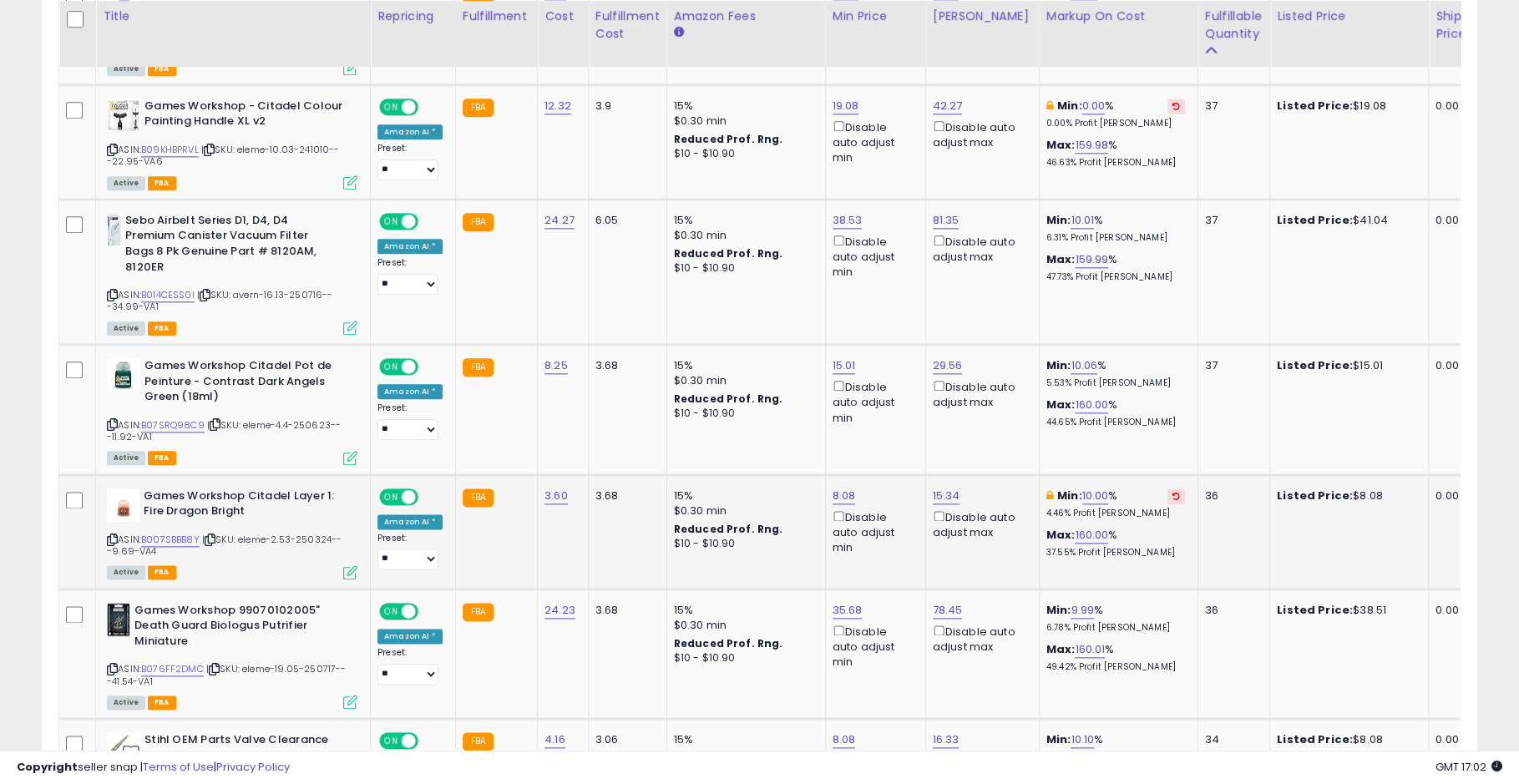
click at [346, 565] on icon at bounding box center [350, 571] width 14 height 14
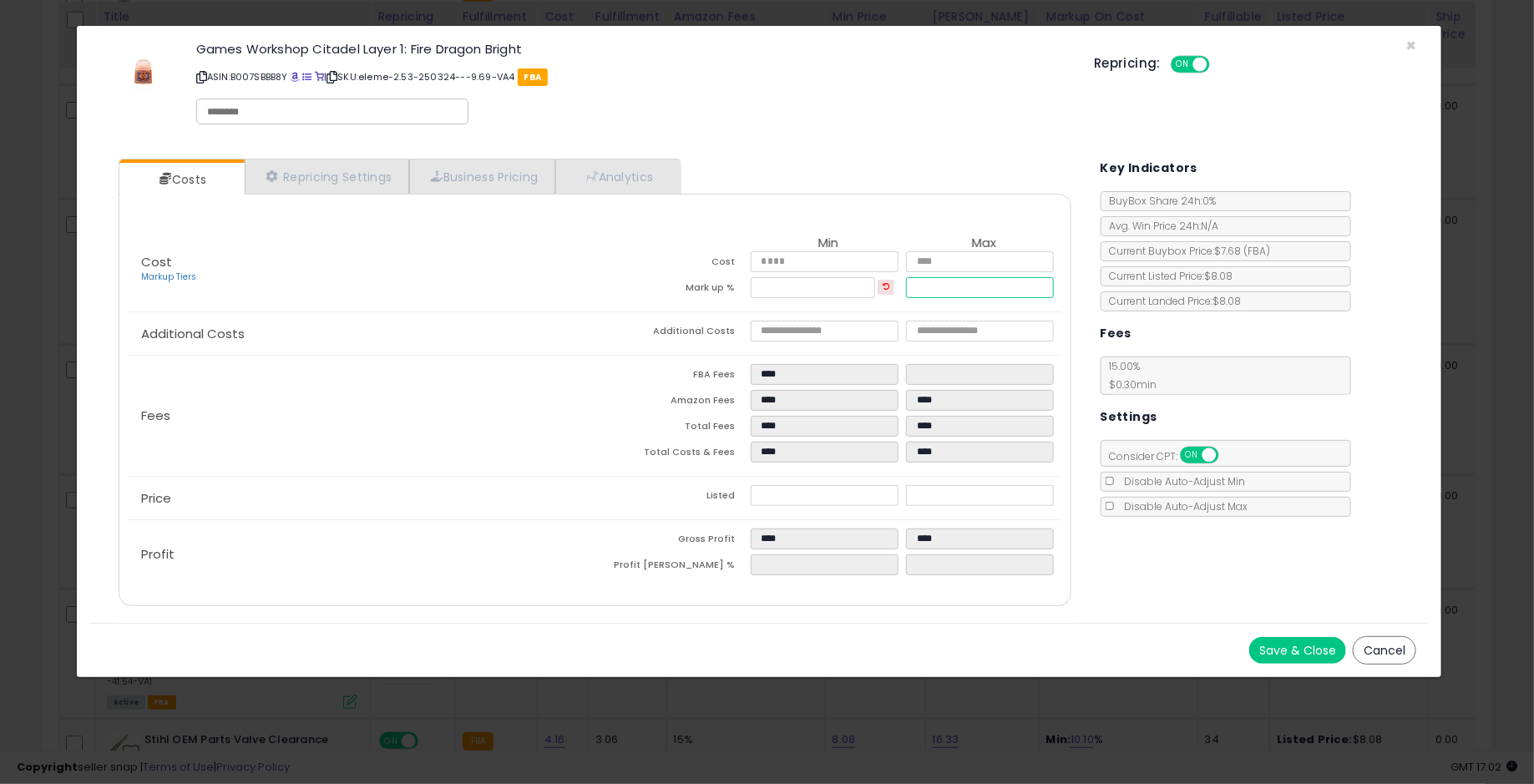
click at [1011, 281] on input "******" at bounding box center [980, 288] width 148 height 21
click at [1379, 641] on button "Cancel" at bounding box center [1384, 651] width 63 height 29
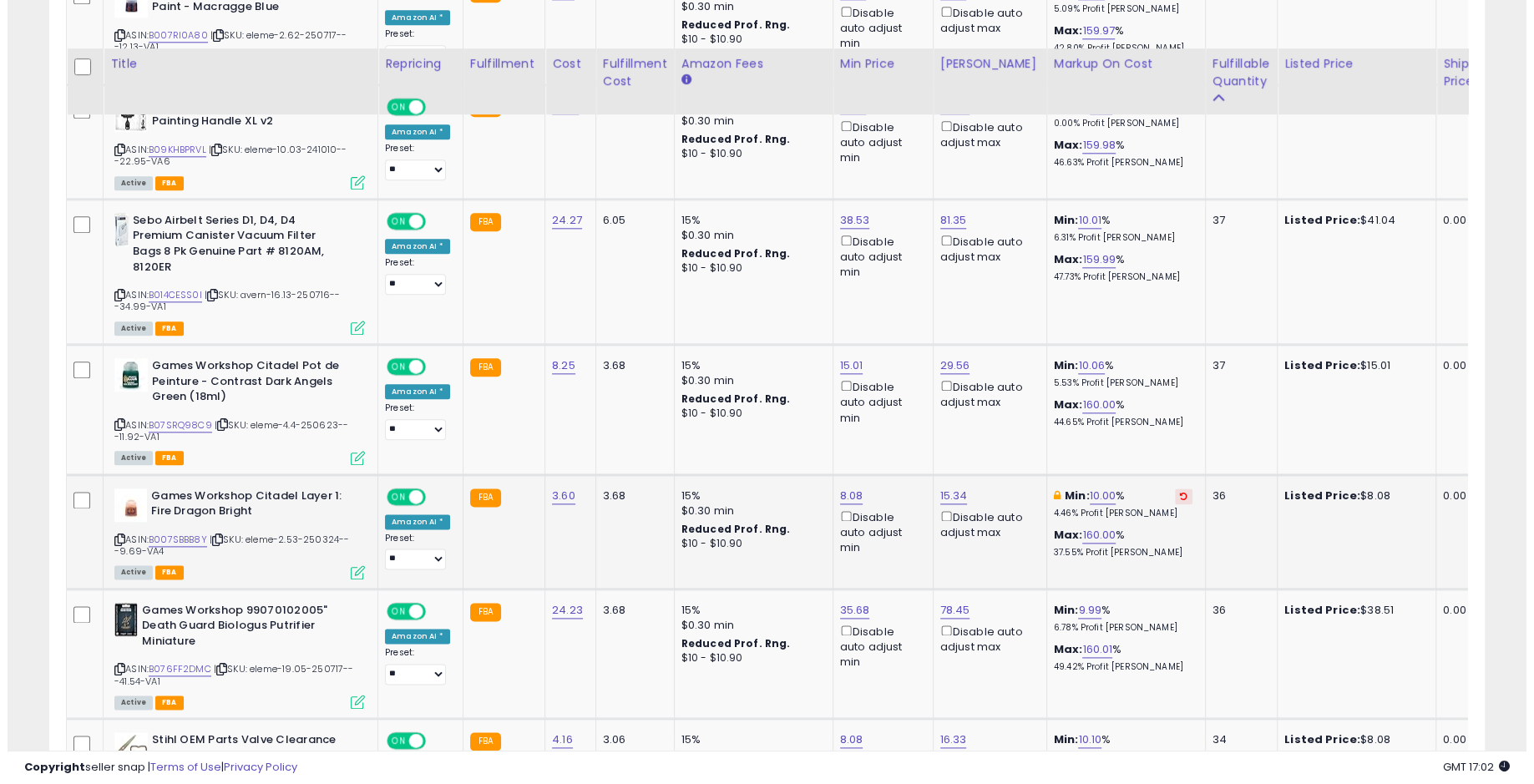
scroll to position [2848, 0]
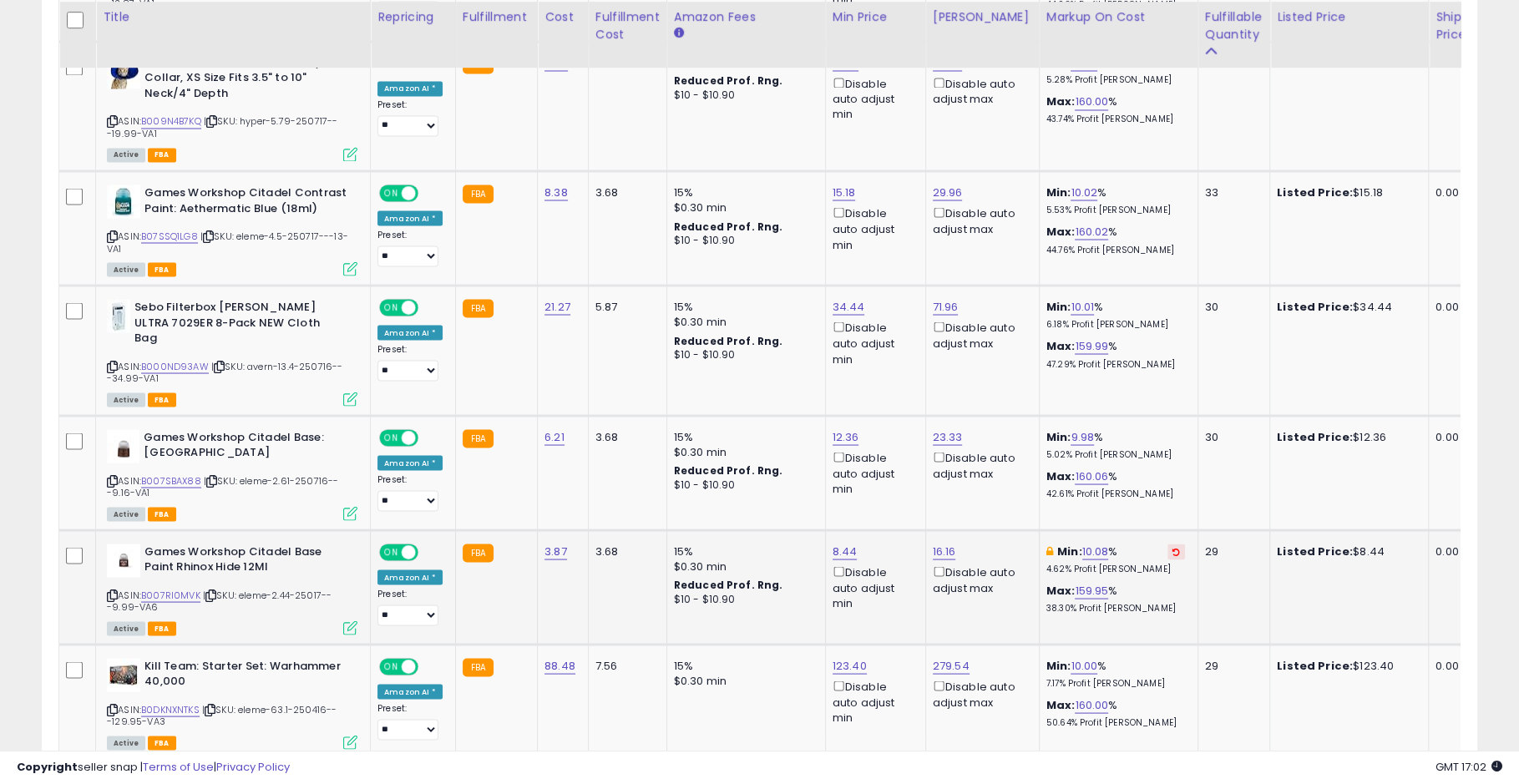
click at [349, 620] on icon at bounding box center [350, 627] width 14 height 14
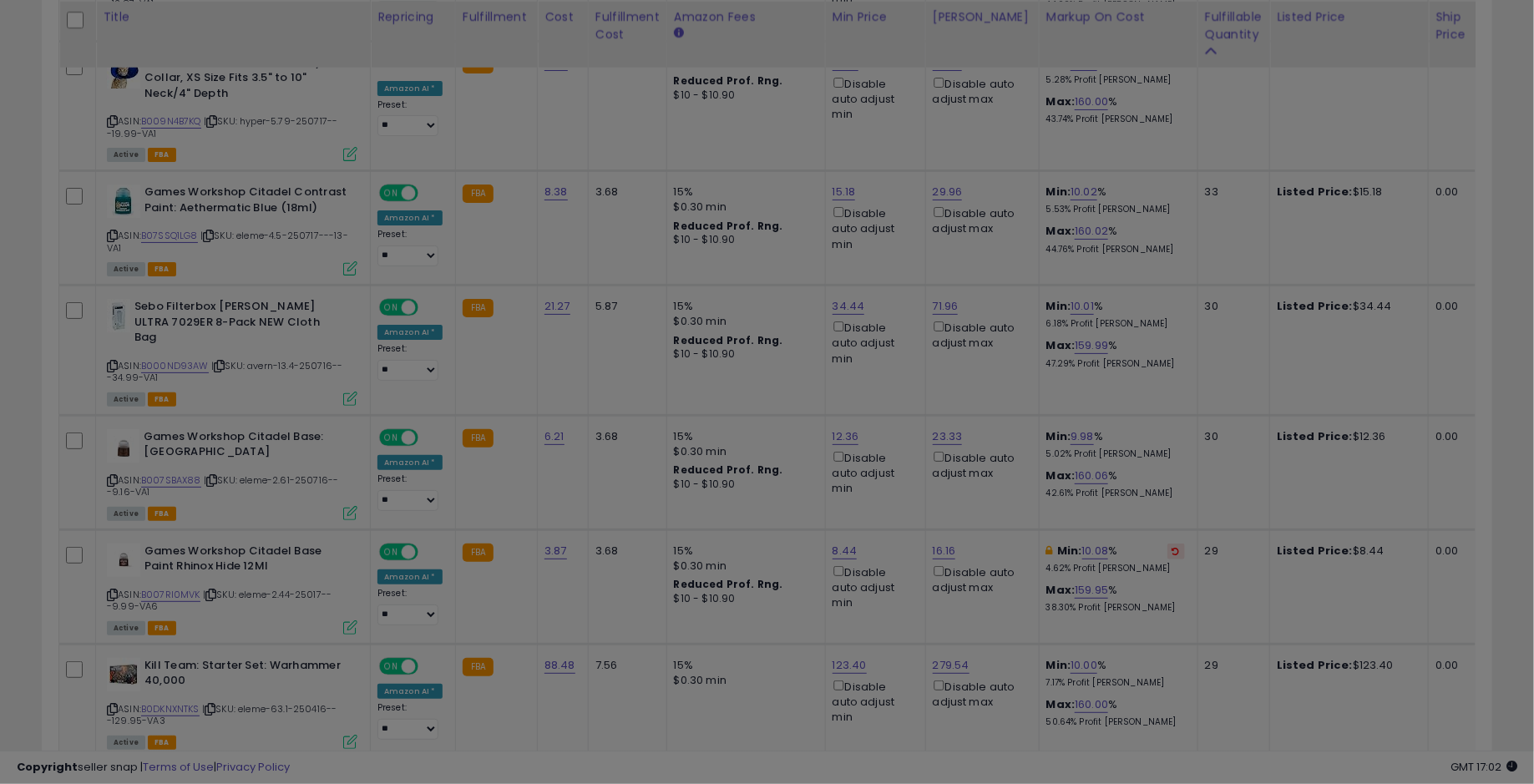
scroll to position [342, 842]
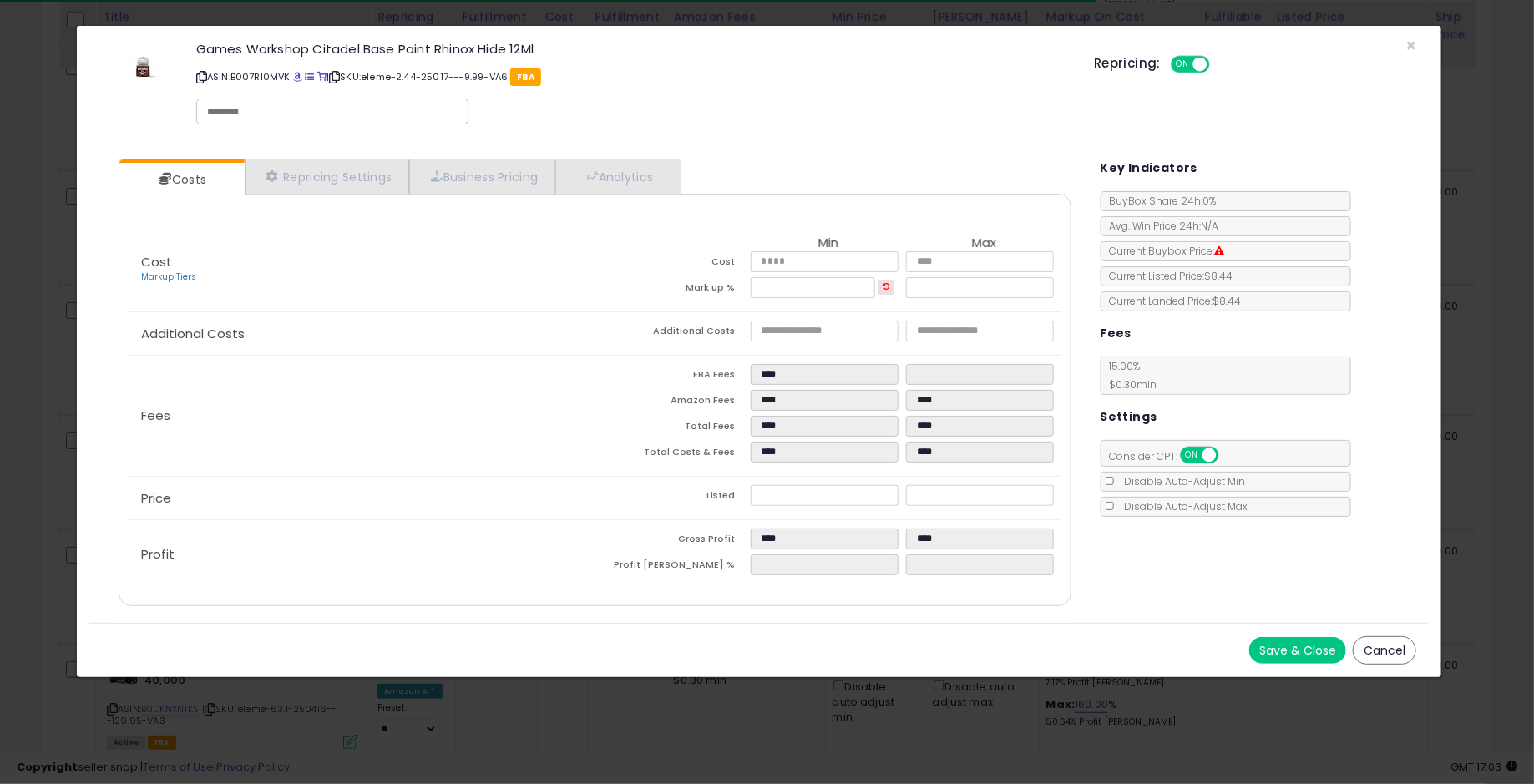
click at [1397, 658] on button "Cancel" at bounding box center [1384, 651] width 63 height 29
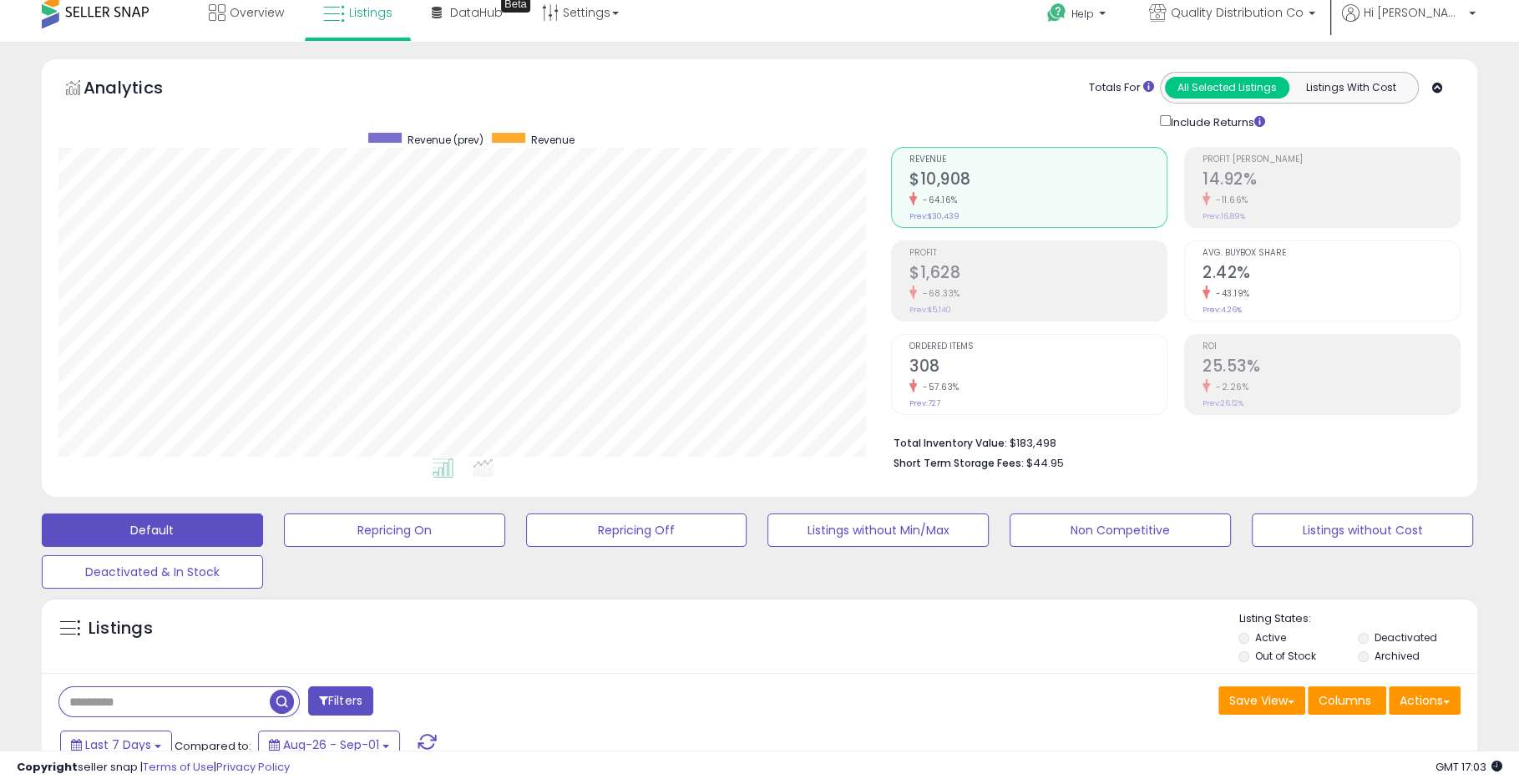
scroll to position [0, 0]
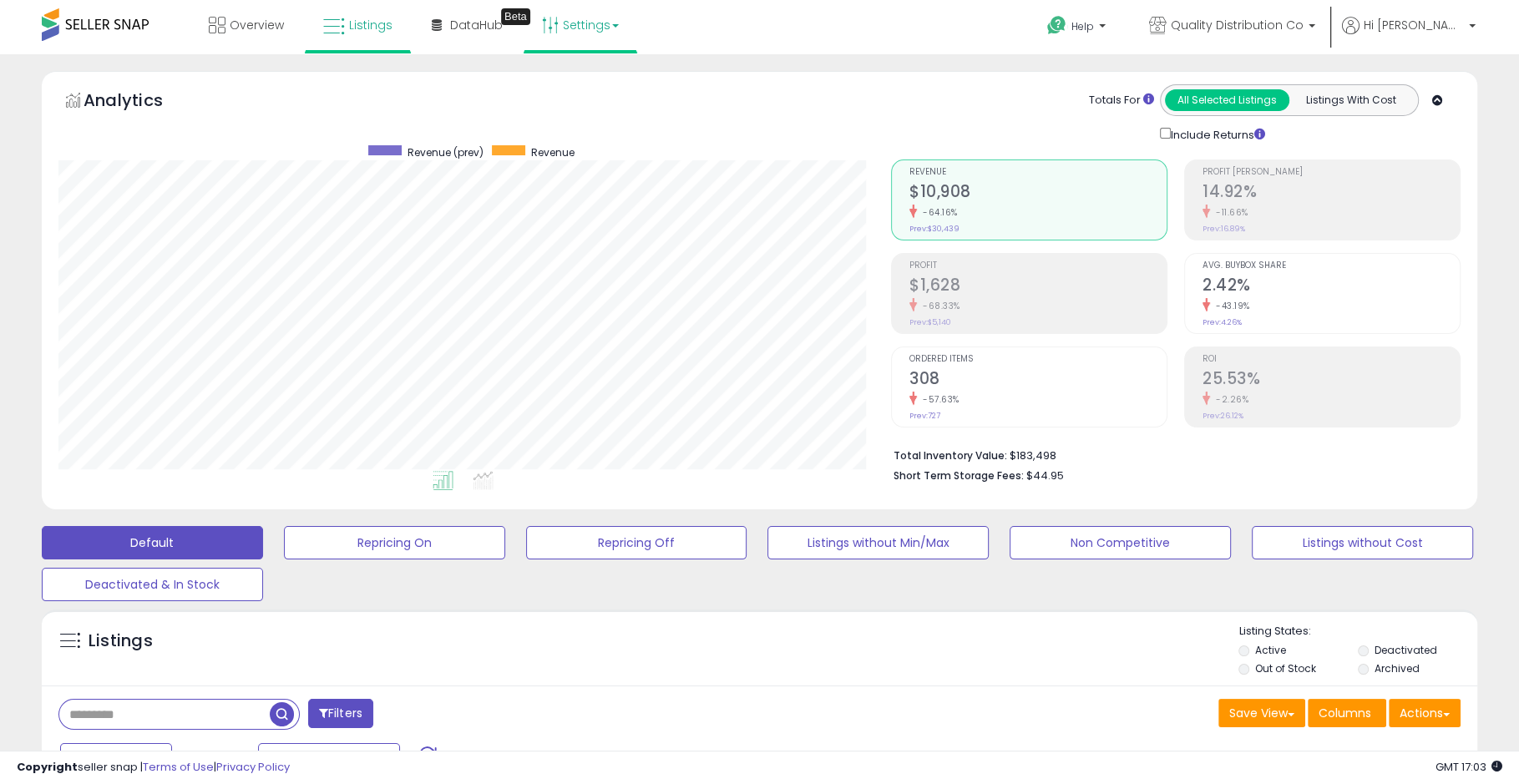
click at [585, 42] on link "Settings" at bounding box center [580, 25] width 102 height 50
click at [612, 85] on link "Store settings" at bounding box center [583, 84] width 75 height 16
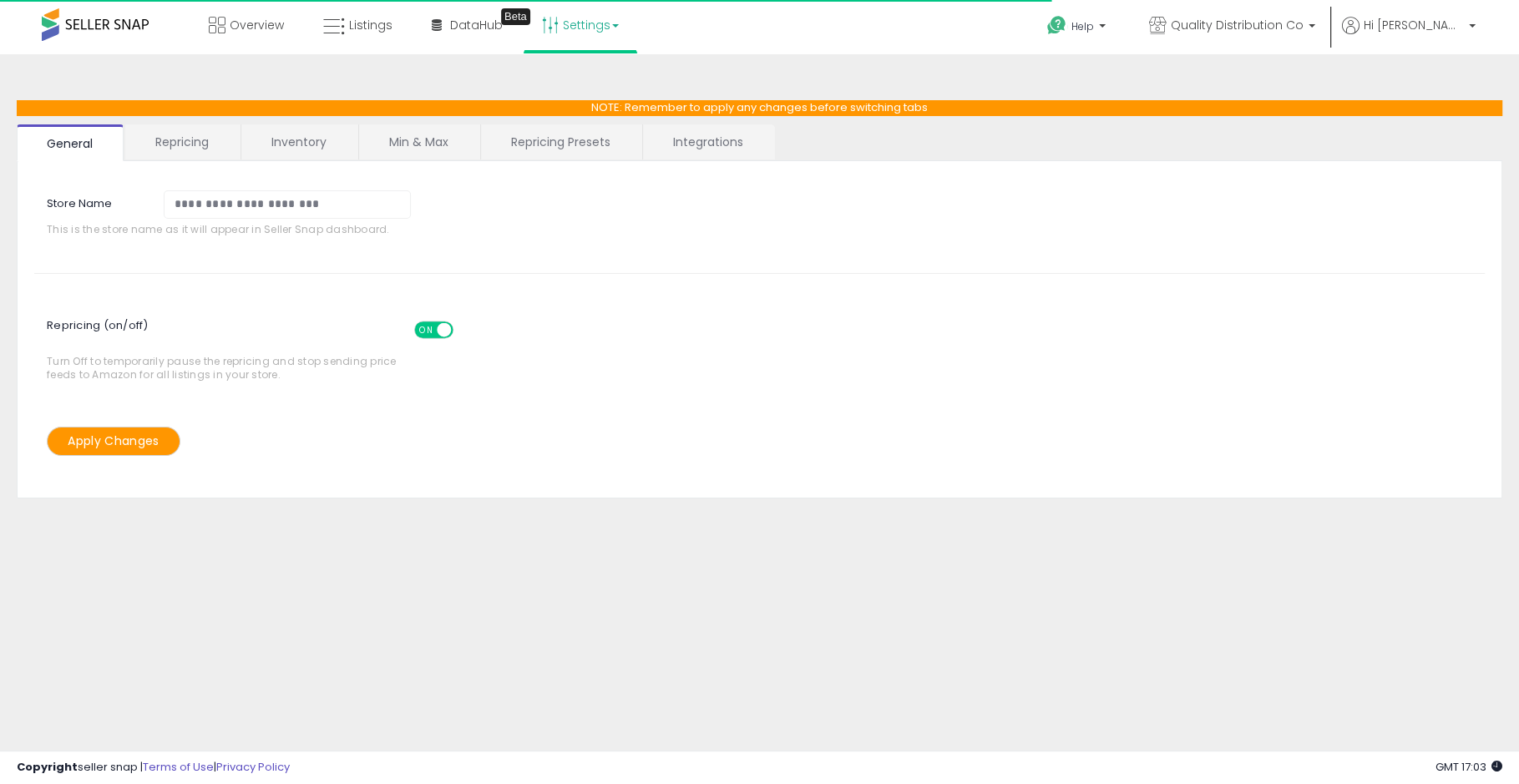
click at [415, 140] on link "Min & Max" at bounding box center [418, 142] width 120 height 35
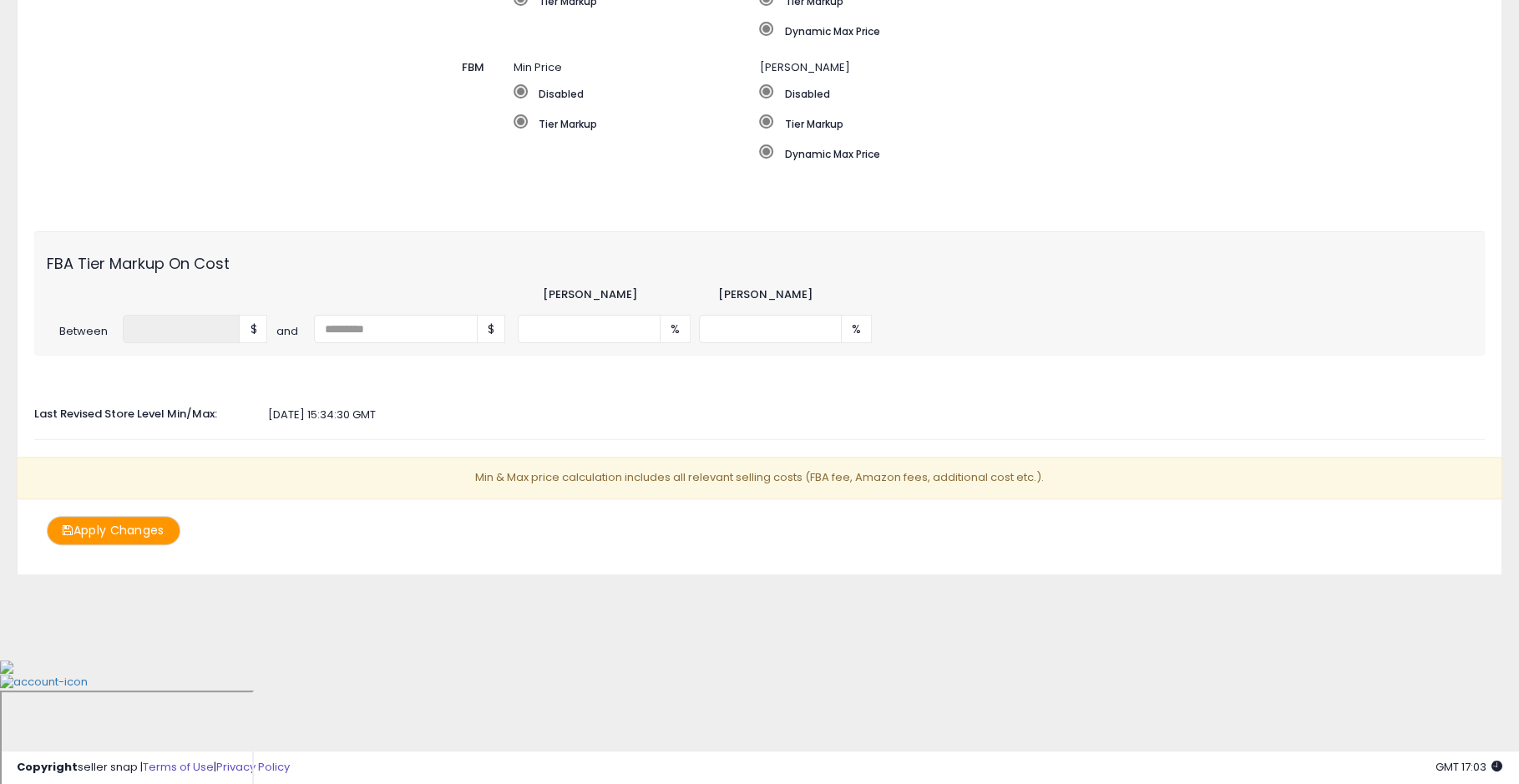
scroll to position [285, 0]
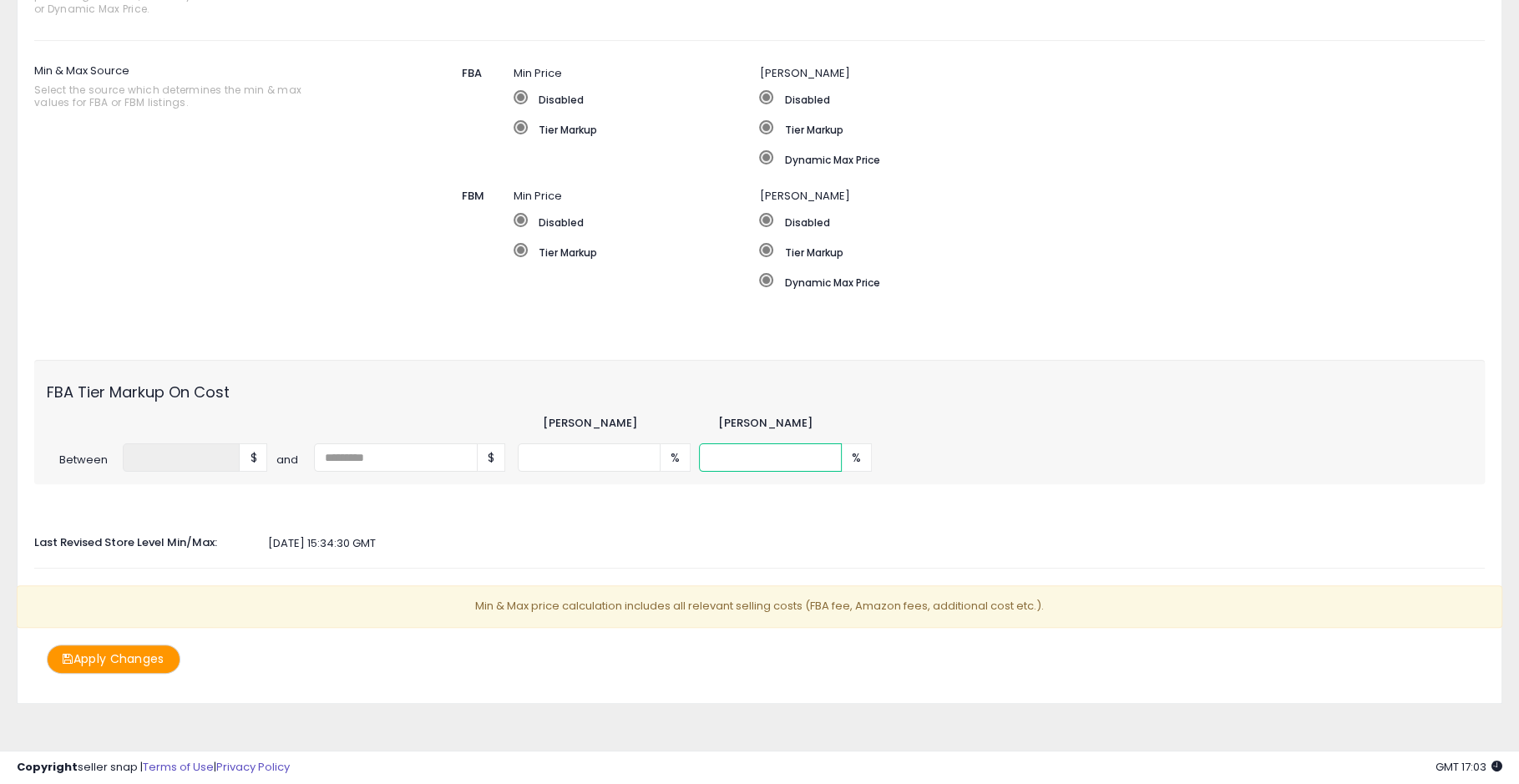
click at [760, 449] on input "***" at bounding box center [770, 457] width 143 height 29
click at [821, 450] on input "******" at bounding box center [770, 457] width 143 height 29
type input "***"
click at [824, 460] on input "***" at bounding box center [770, 457] width 143 height 29
click at [151, 646] on button "Apply Changes" at bounding box center [113, 658] width 133 height 29
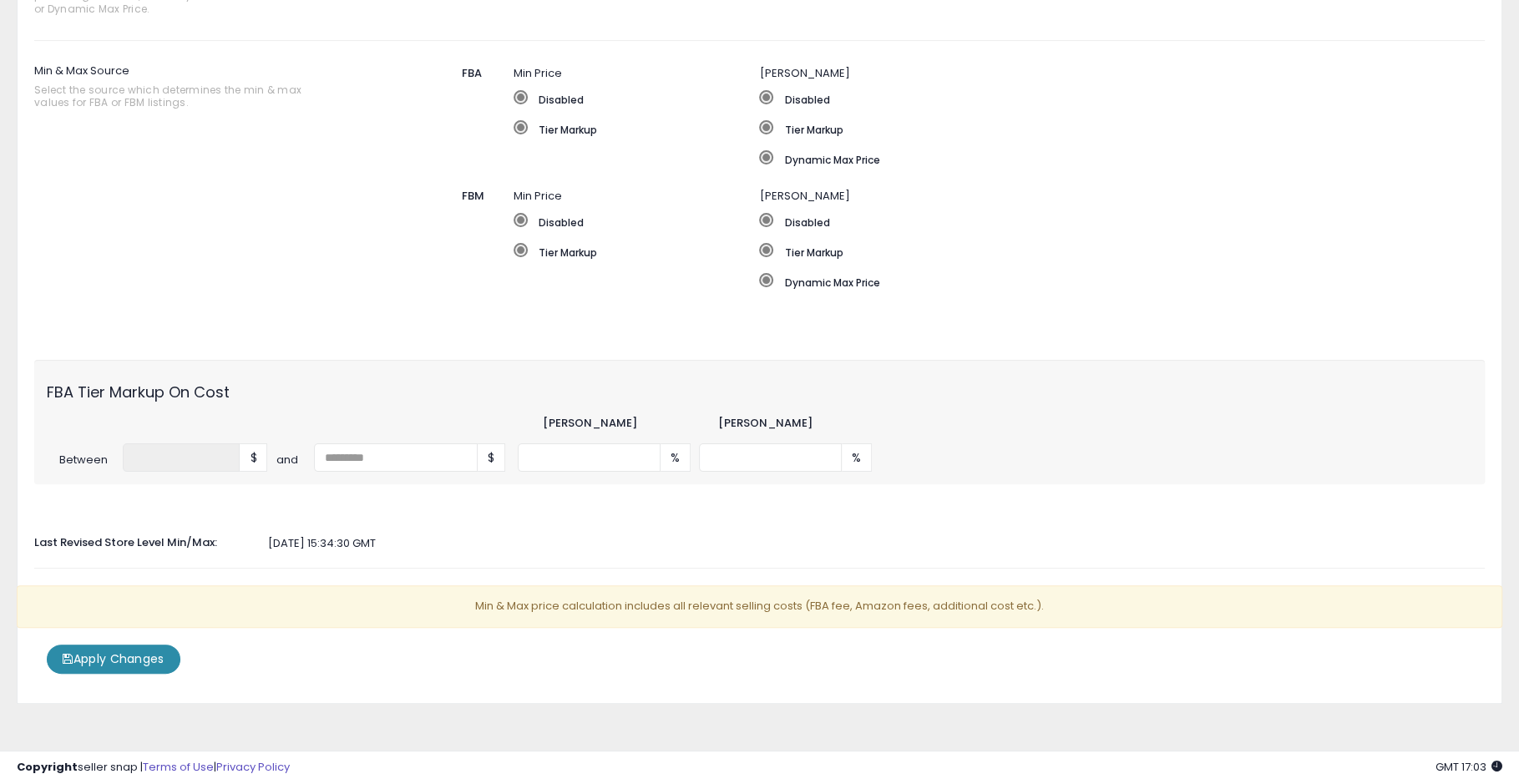
scroll to position [0, 0]
